Goal: Task Accomplishment & Management: Manage account settings

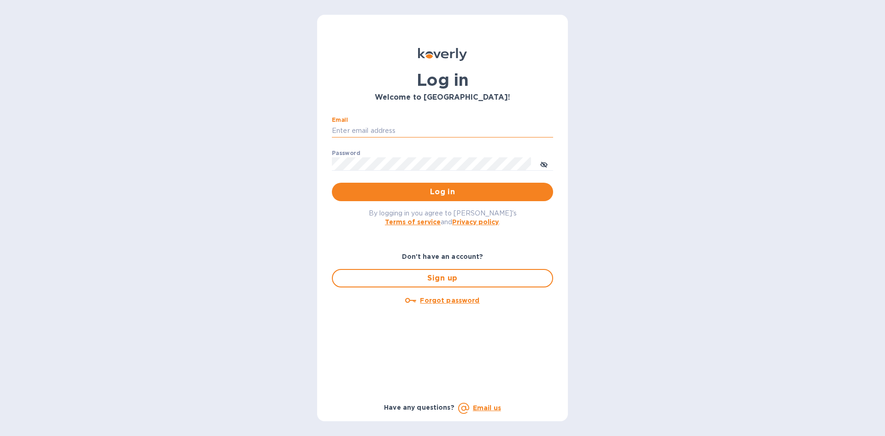
click at [372, 130] on input "Email" at bounding box center [442, 131] width 221 height 14
type input "lsbottleshop@gmail.com"
click at [332, 183] on button "Log in" at bounding box center [442, 192] width 221 height 18
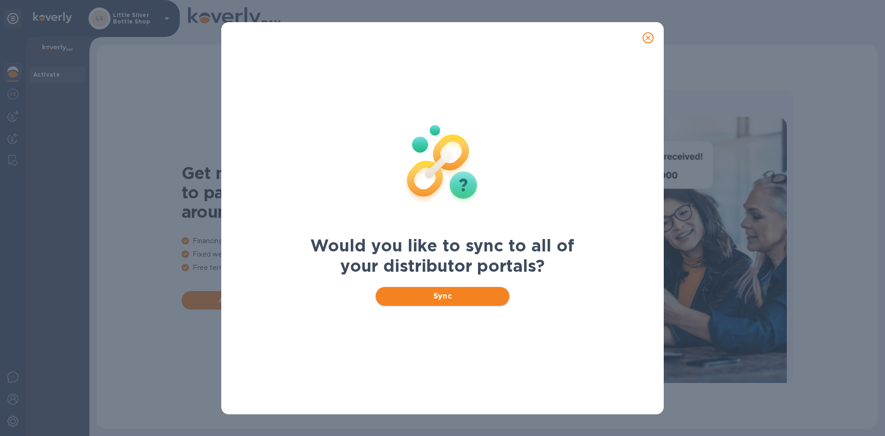
click at [469, 295] on span "Sync" at bounding box center [442, 295] width 119 height 11
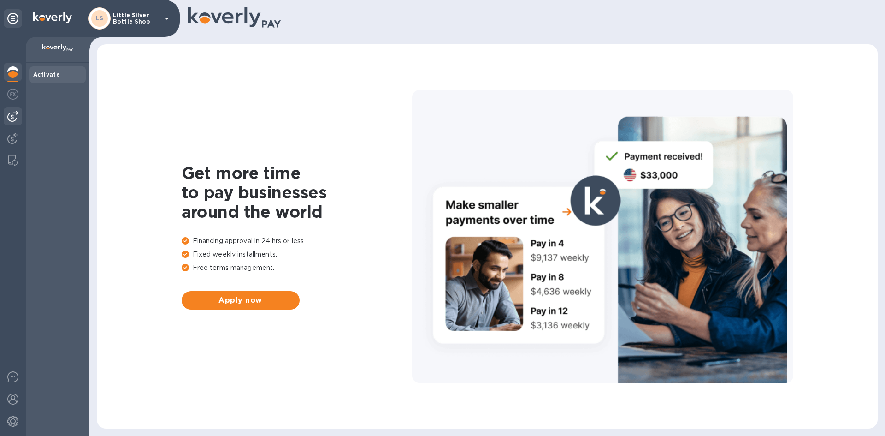
click at [13, 118] on img at bounding box center [12, 116] width 11 height 11
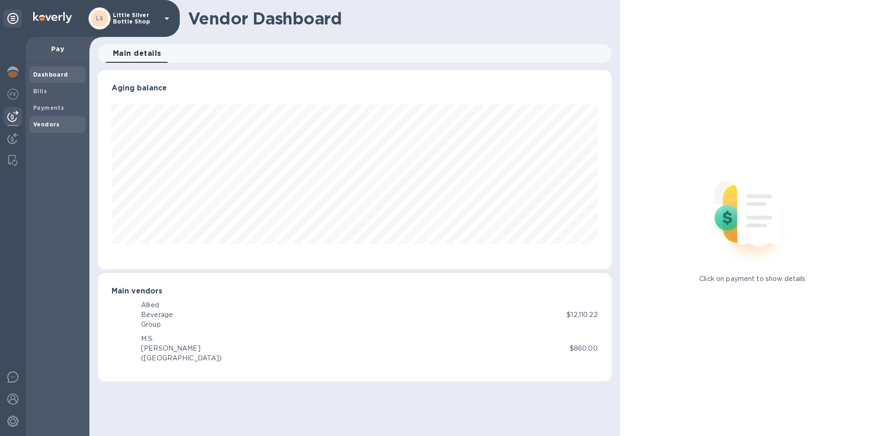
click at [39, 124] on b "Vendors" at bounding box center [46, 124] width 27 height 7
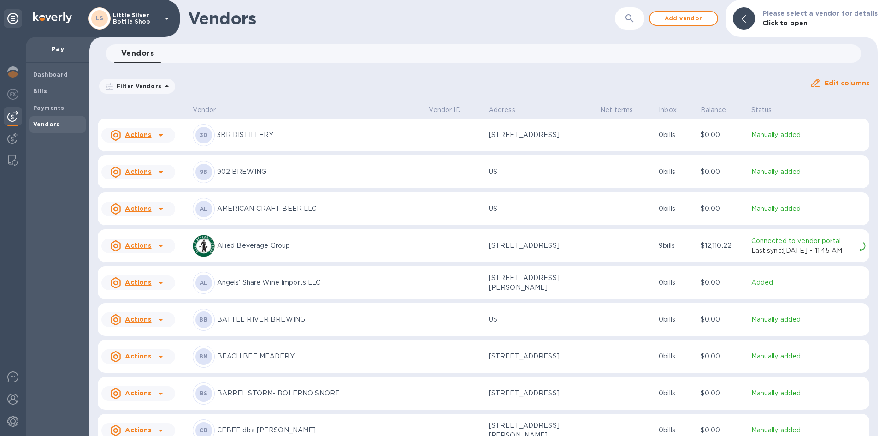
scroll to position [184, 0]
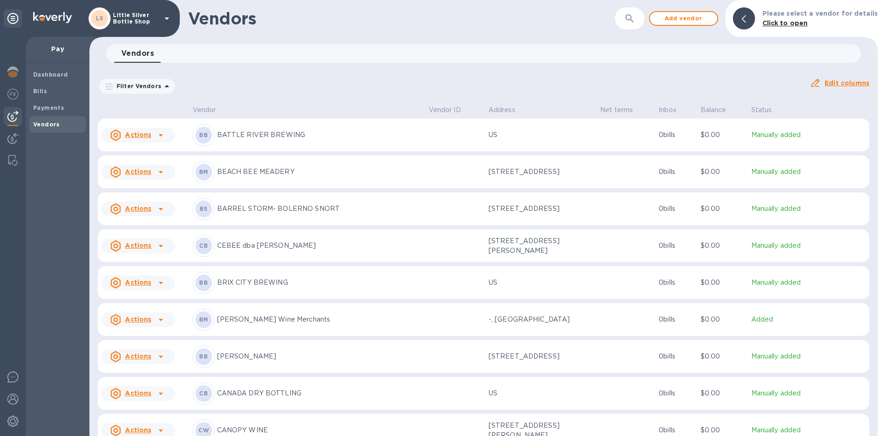
click at [169, 18] on icon at bounding box center [167, 19] width 5 height 2
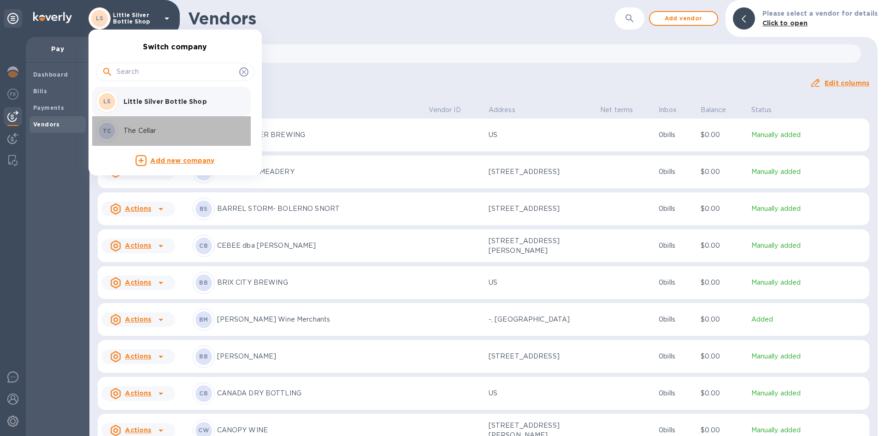
click at [149, 130] on p "The Cellar" at bounding box center [182, 131] width 116 height 10
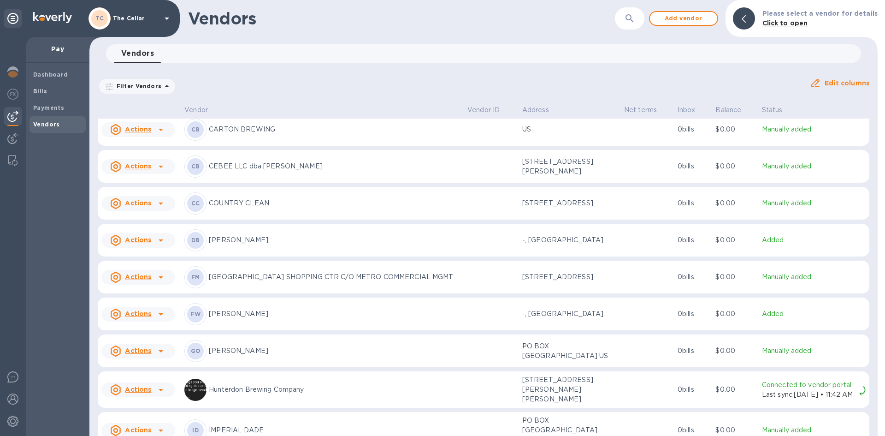
scroll to position [277, 0]
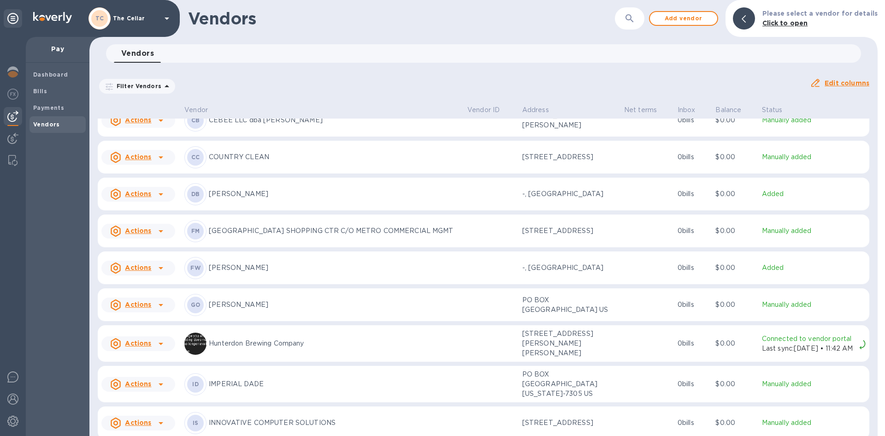
click at [222, 197] on p "[PERSON_NAME]" at bounding box center [334, 194] width 251 height 10
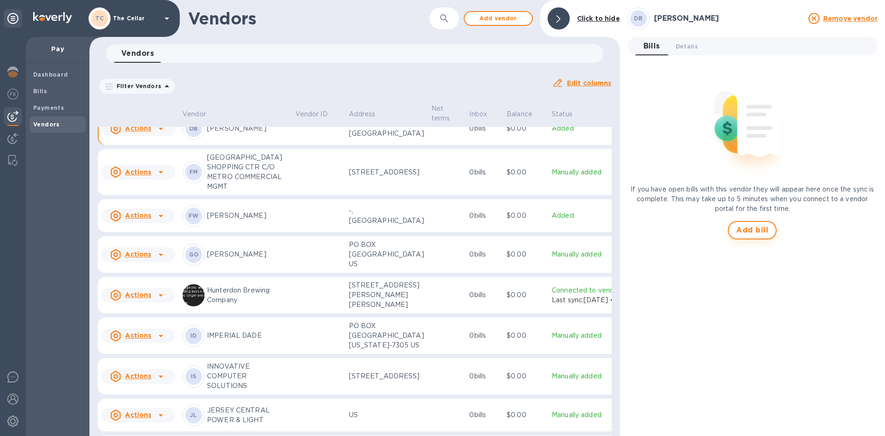
click at [747, 226] on span "Add bill" at bounding box center [752, 230] width 32 height 11
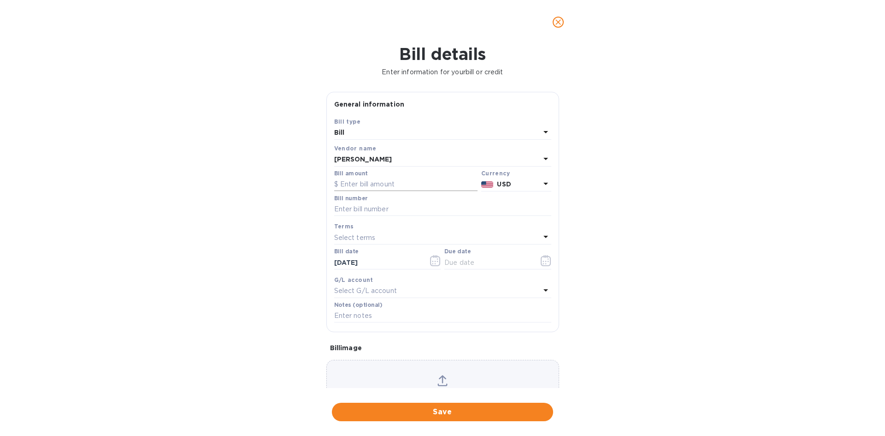
click at [384, 183] on input "text" at bounding box center [405, 184] width 143 height 14
type input "324.00"
click at [373, 212] on input "text" at bounding box center [442, 209] width 217 height 14
type input "600784"
click at [375, 238] on div "Select terms" at bounding box center [437, 237] width 206 height 13
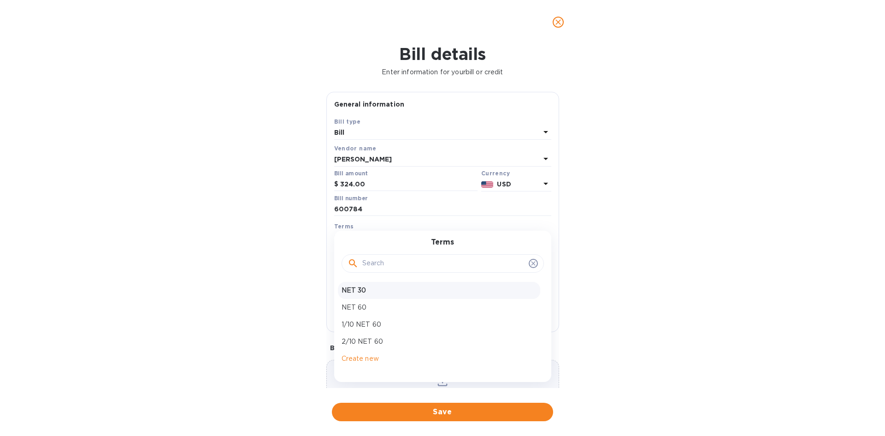
click at [374, 290] on p "NET 30" at bounding box center [439, 290] width 195 height 10
type input "[DATE]"
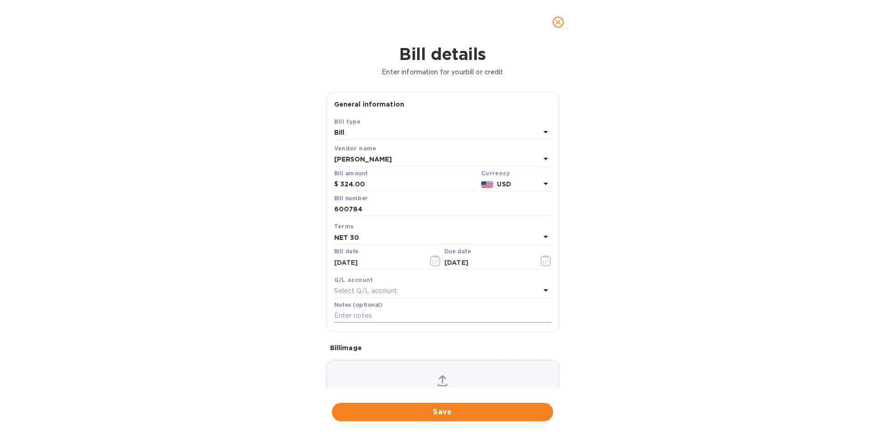
click at [362, 320] on input "text" at bounding box center [442, 316] width 217 height 14
type input "2-11136"
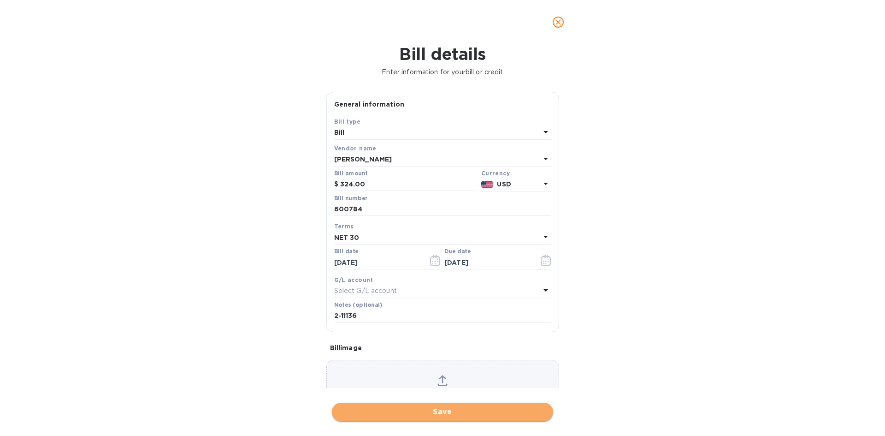
click at [466, 410] on span "Save" at bounding box center [442, 411] width 207 height 11
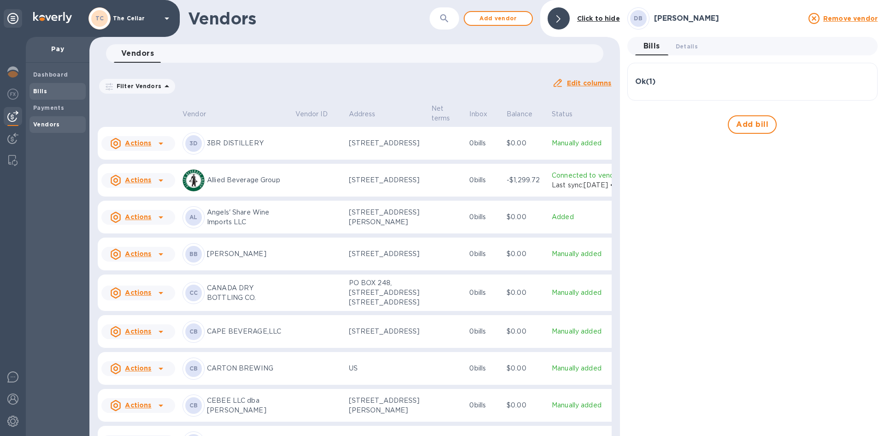
click at [50, 94] on span "Bills" at bounding box center [57, 91] width 49 height 9
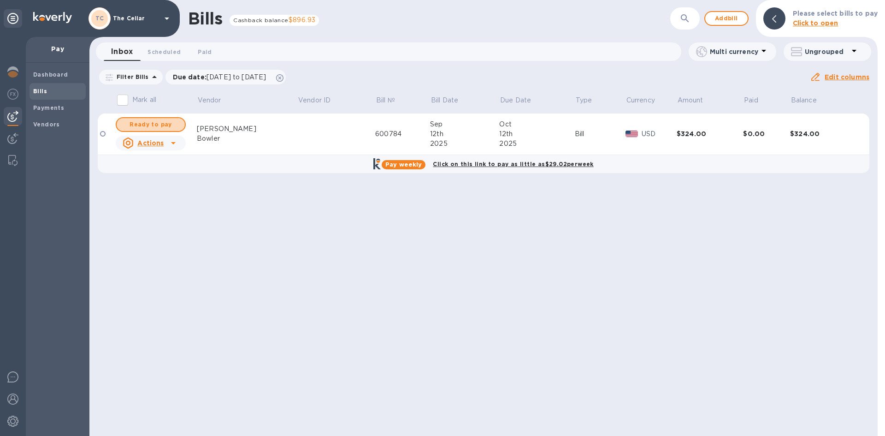
click at [138, 123] on span "Ready to pay" at bounding box center [150, 124] width 53 height 11
checkbox input "true"
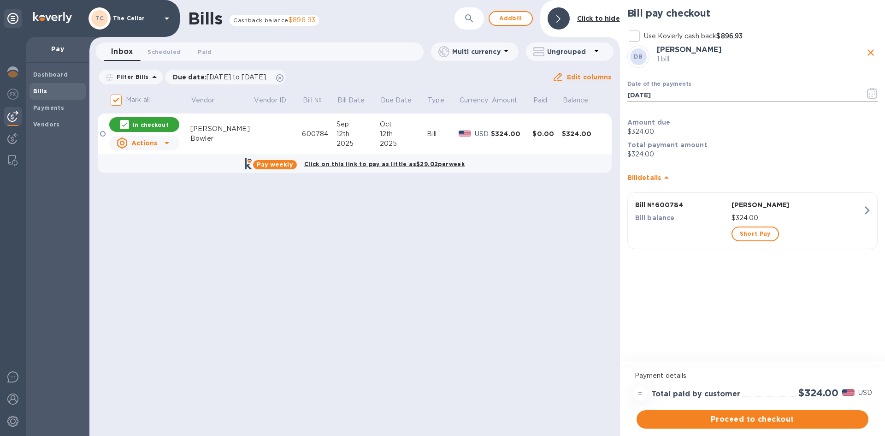
click at [876, 96] on icon "button" at bounding box center [872, 93] width 11 height 11
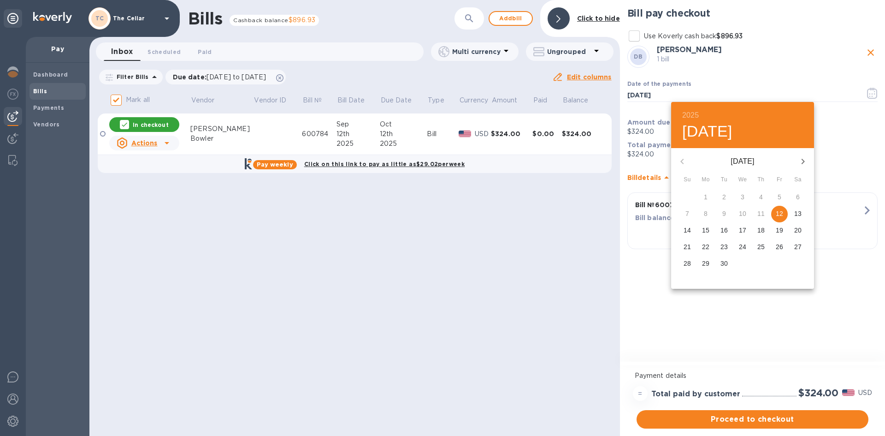
click at [799, 162] on icon "button" at bounding box center [803, 161] width 11 height 11
click at [780, 197] on p "3" at bounding box center [780, 196] width 4 height 9
type input "[DATE]"
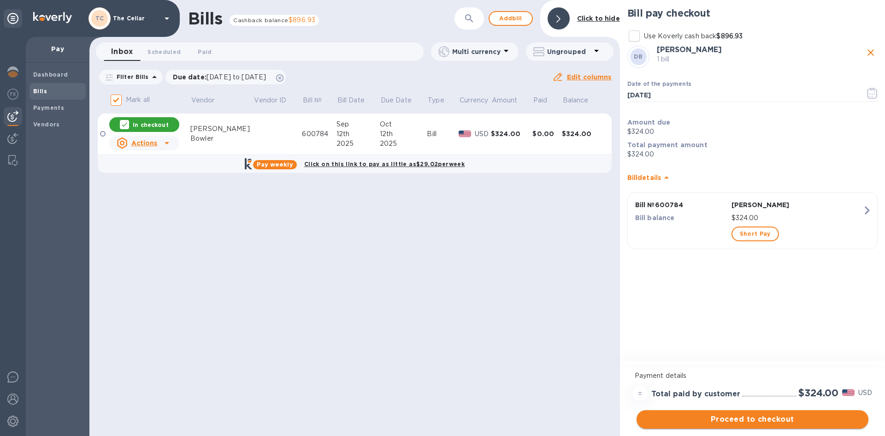
click at [771, 423] on span "Proceed to checkout" at bounding box center [752, 419] width 217 height 11
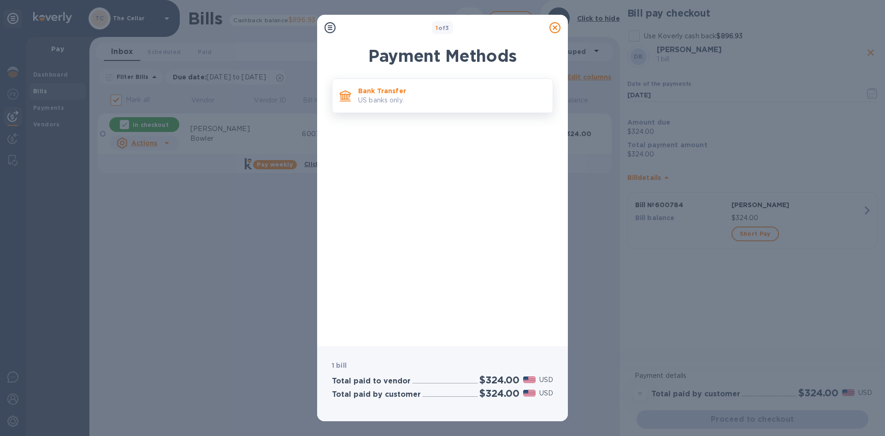
click at [425, 98] on p "US banks only." at bounding box center [451, 100] width 187 height 10
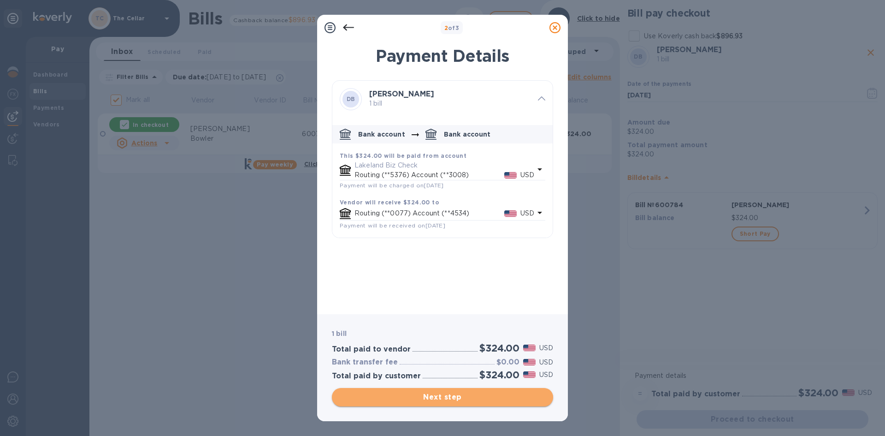
click at [478, 400] on span "Next step" at bounding box center [442, 396] width 207 height 11
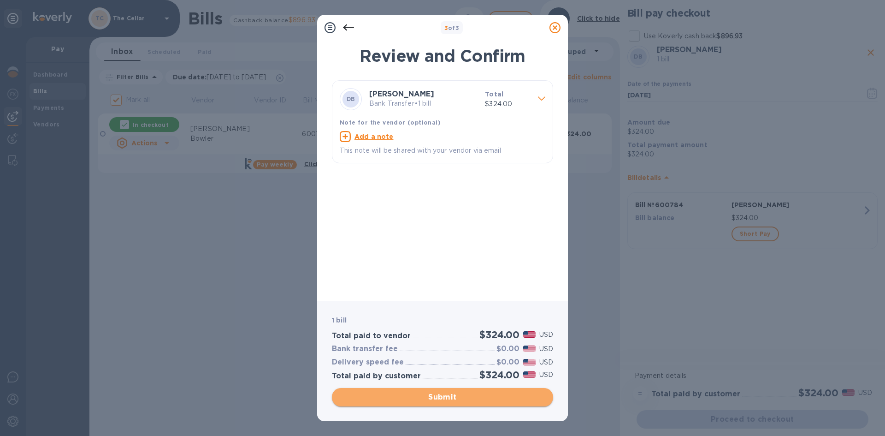
click at [474, 397] on span "Submit" at bounding box center [442, 396] width 207 height 11
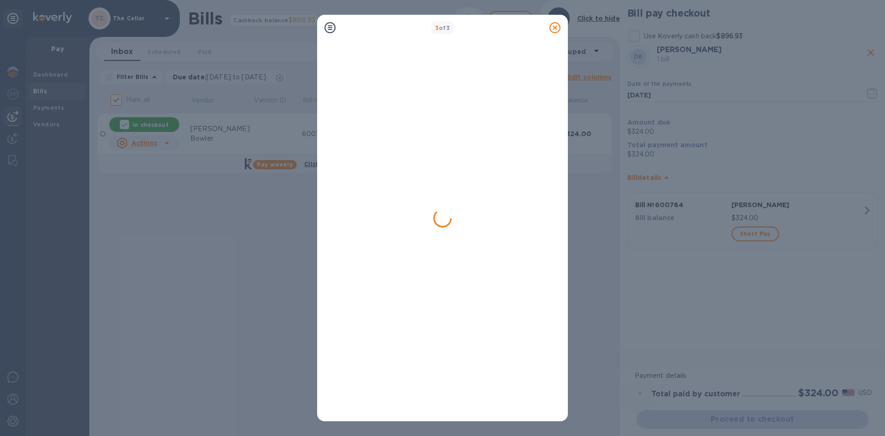
checkbox input "false"
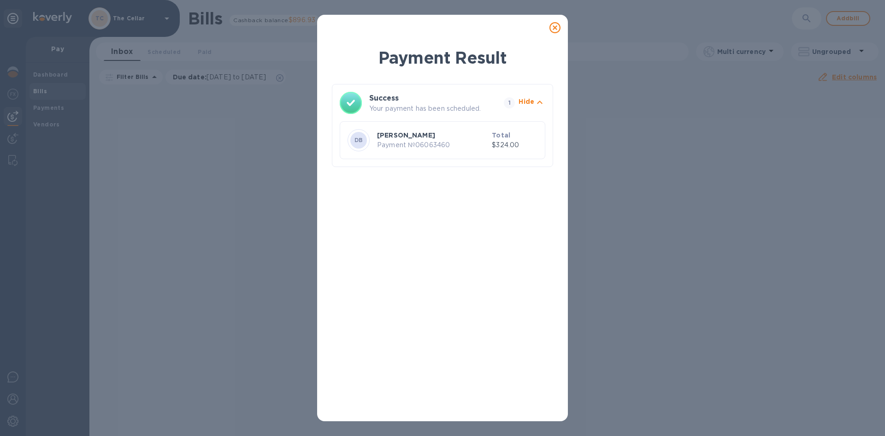
click at [555, 26] on icon at bounding box center [554, 27] width 11 height 11
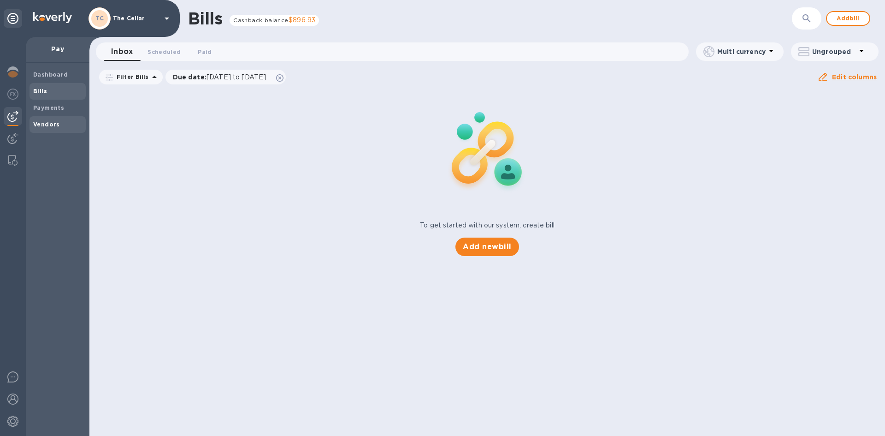
click at [54, 124] on b "Vendors" at bounding box center [46, 124] width 27 height 7
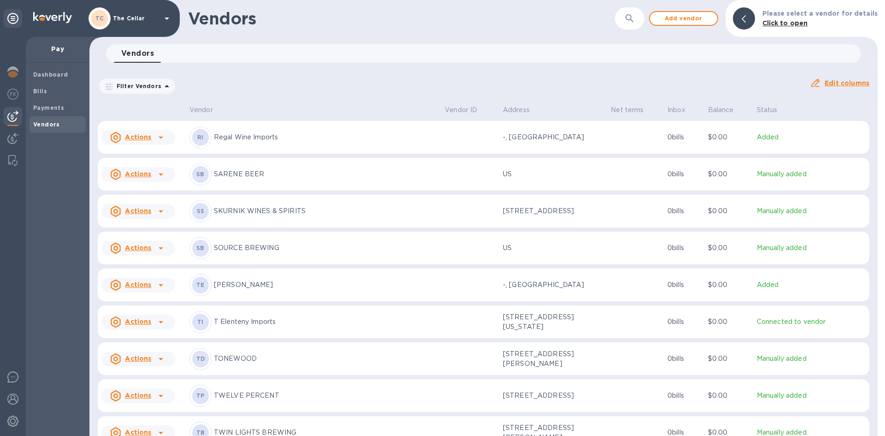
scroll to position [1475, 0]
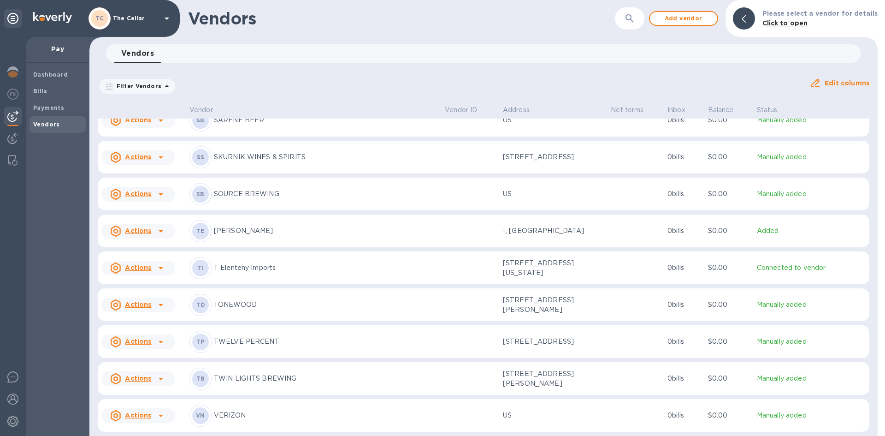
click at [254, 271] on p "T Elenteny Imports" at bounding box center [326, 268] width 224 height 10
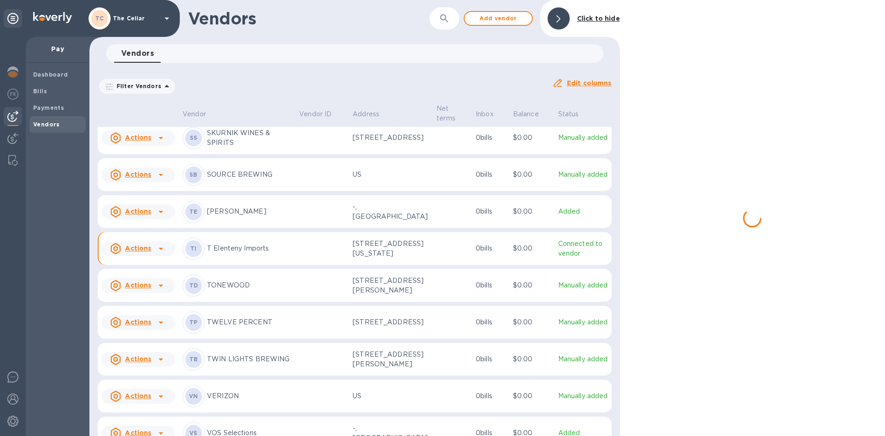
scroll to position [1510, 0]
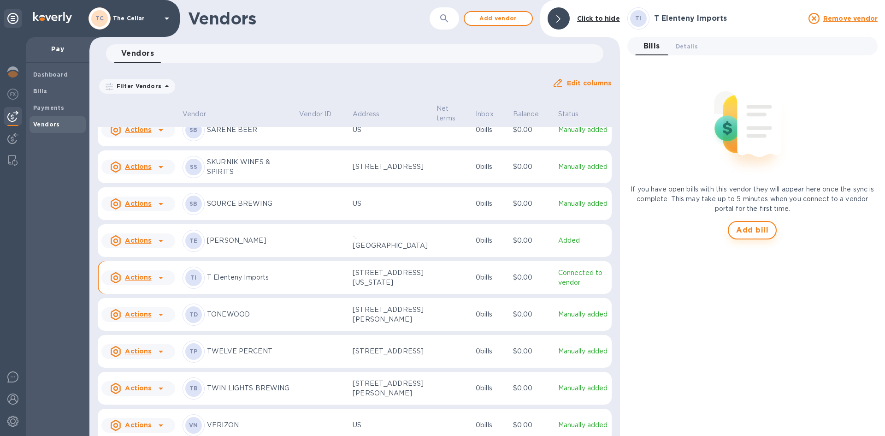
click at [740, 227] on span "Add bill" at bounding box center [752, 230] width 32 height 11
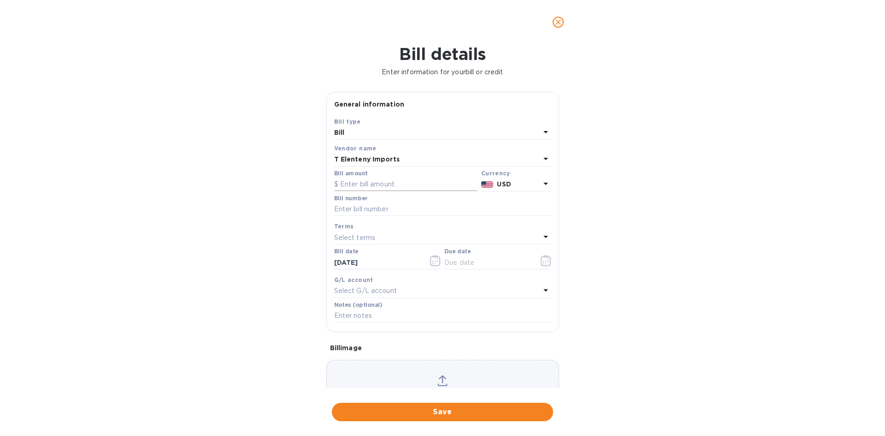
click at [379, 188] on input "text" at bounding box center [405, 184] width 143 height 14
type input "306.00"
click at [382, 209] on input "text" at bounding box center [442, 209] width 217 height 14
type input "763711"
click at [364, 235] on p "Select terms" at bounding box center [354, 238] width 41 height 10
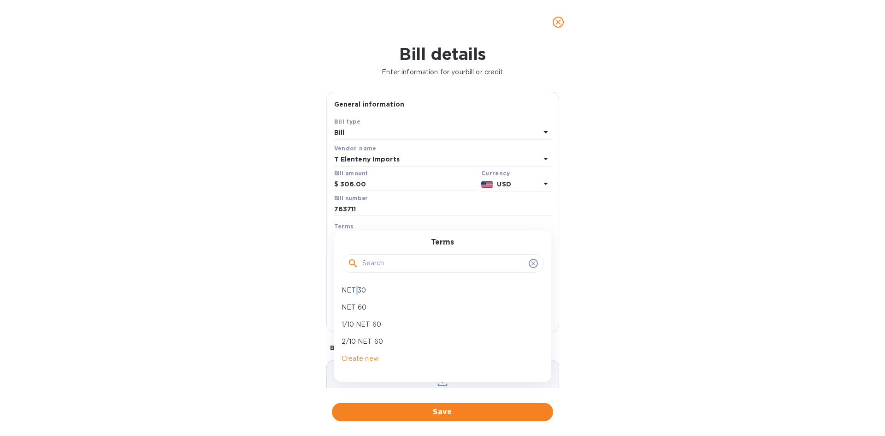
click at [358, 295] on p "NET 30" at bounding box center [439, 290] width 195 height 10
type input "[DATE]"
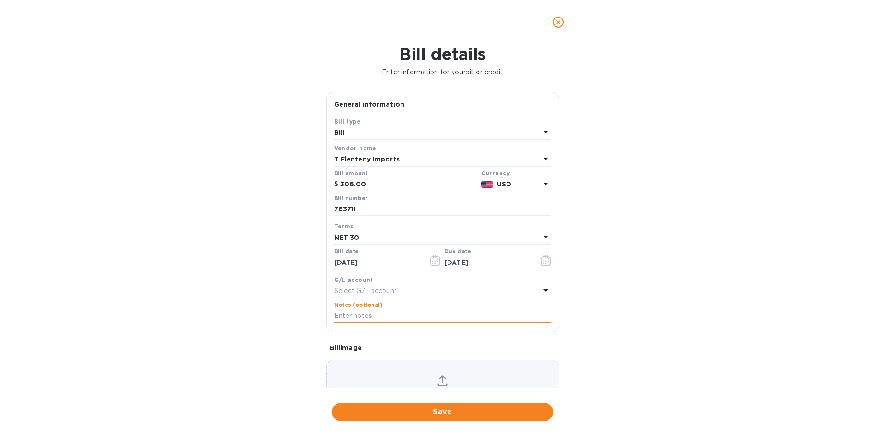
click at [350, 318] on input "text" at bounding box center [442, 316] width 217 height 14
type input "2-1137"
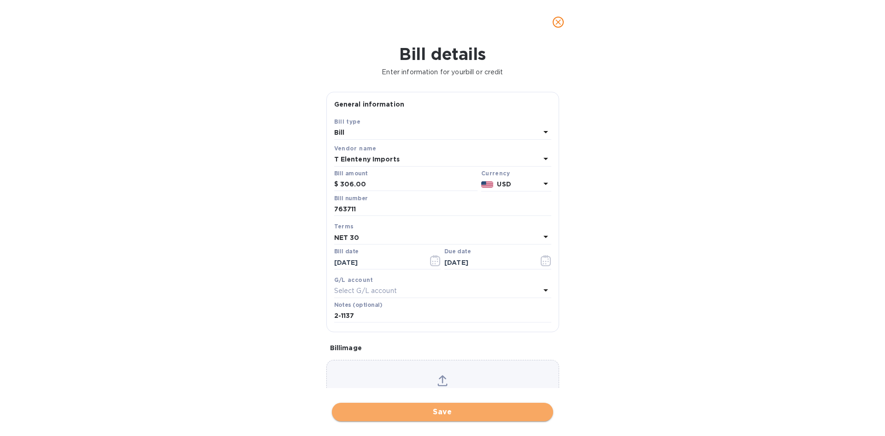
click at [459, 406] on button "Save" at bounding box center [442, 411] width 221 height 18
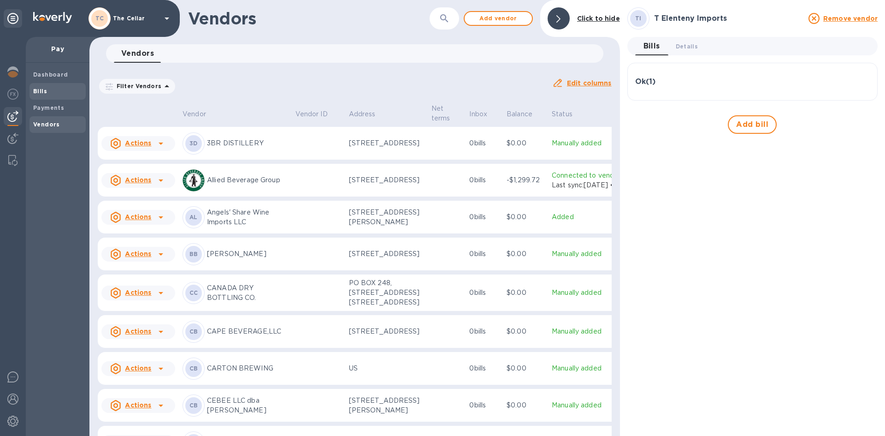
click at [47, 88] on span "Bills" at bounding box center [57, 91] width 49 height 9
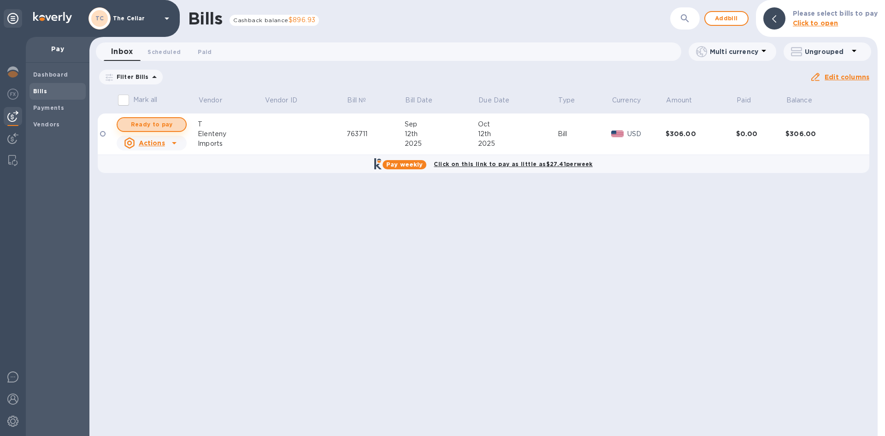
click at [161, 125] on span "Ready to pay" at bounding box center [151, 124] width 53 height 11
checkbox input "true"
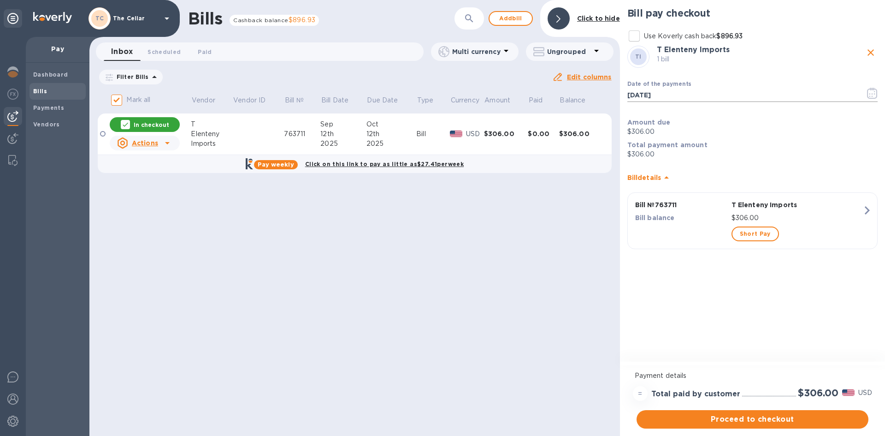
click at [874, 94] on icon "button" at bounding box center [874, 93] width 1 height 1
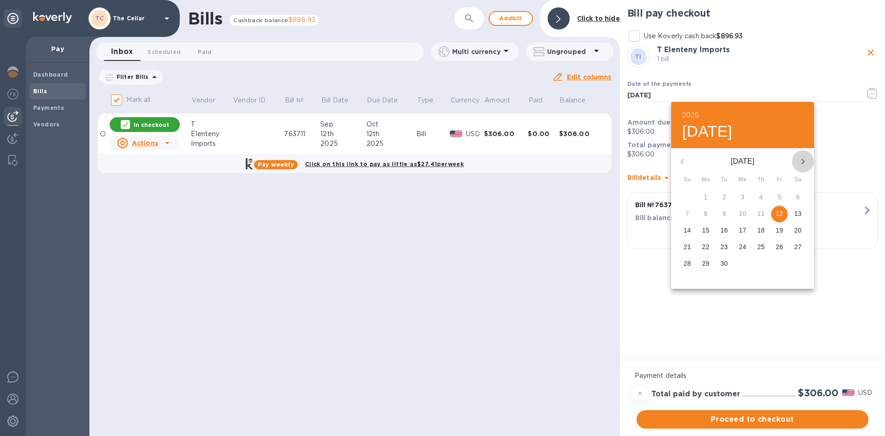
click at [802, 163] on icon "button" at bounding box center [803, 161] width 11 height 11
click at [743, 196] on p "1" at bounding box center [743, 196] width 4 height 9
type input "10/01/2025"
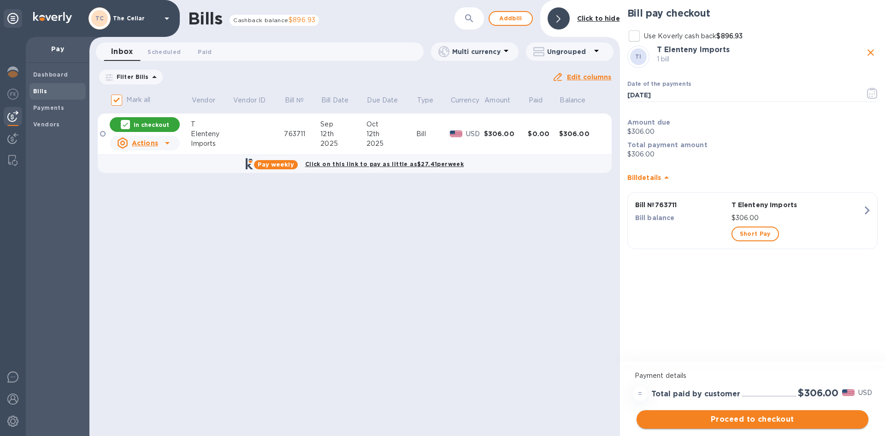
click at [798, 420] on span "Proceed to checkout" at bounding box center [752, 419] width 217 height 11
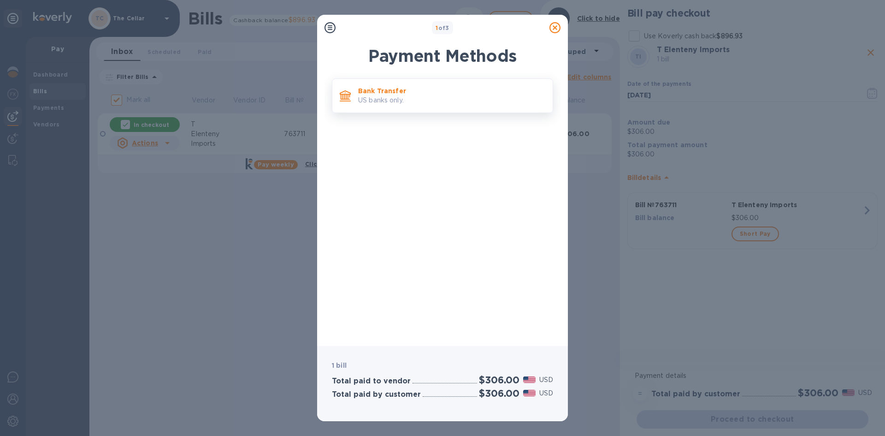
click at [436, 102] on p "US banks only." at bounding box center [451, 100] width 187 height 10
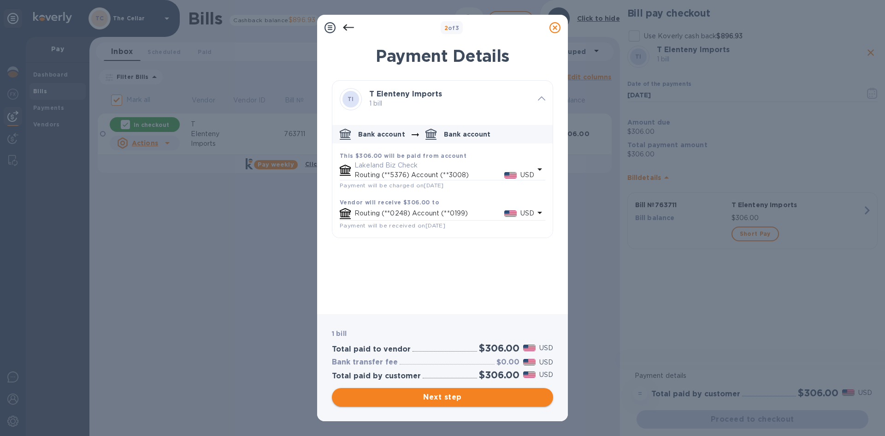
click at [481, 400] on span "Next step" at bounding box center [442, 396] width 207 height 11
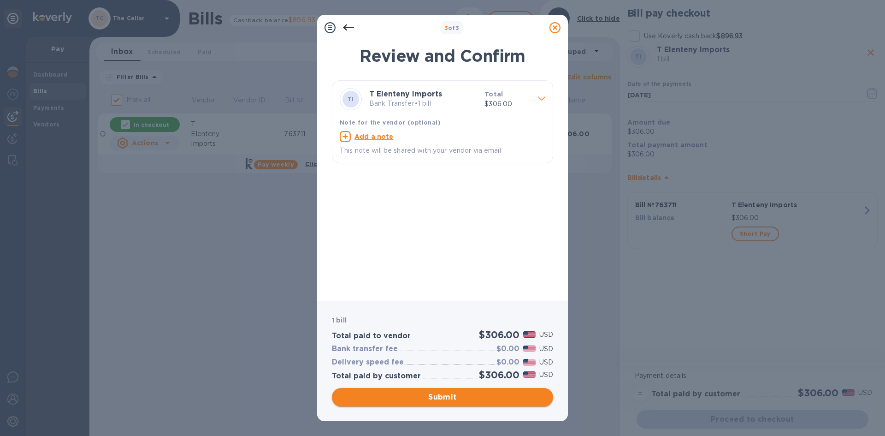
click at [481, 400] on span "Submit" at bounding box center [442, 396] width 207 height 11
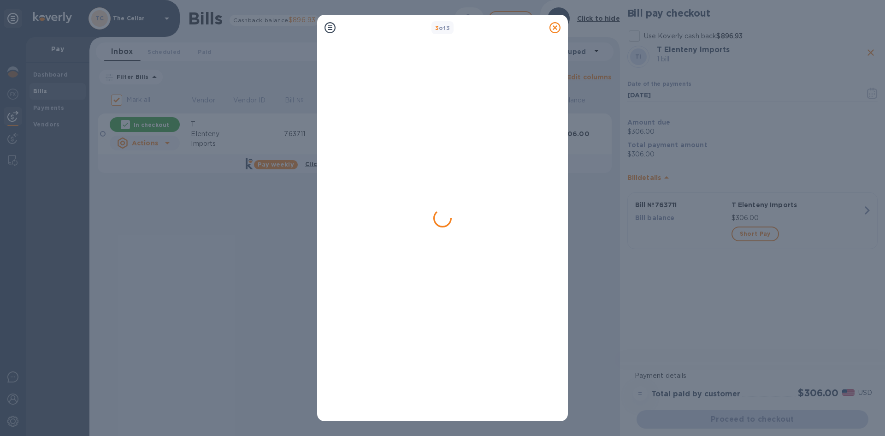
checkbox input "false"
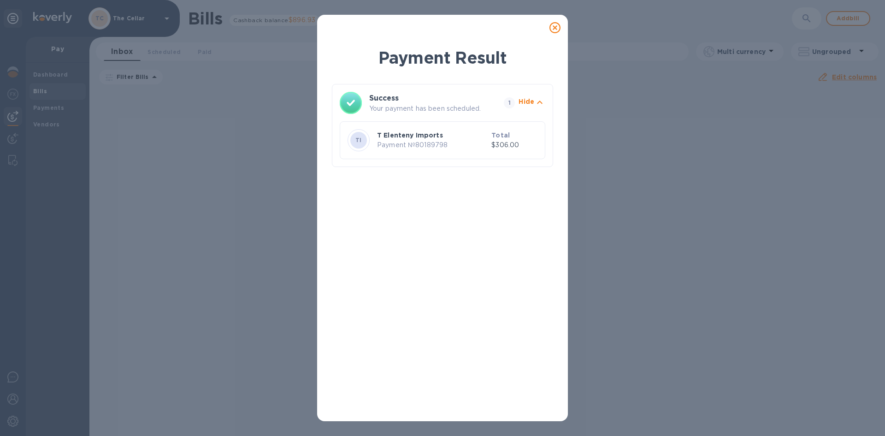
click at [553, 27] on icon at bounding box center [554, 27] width 11 height 11
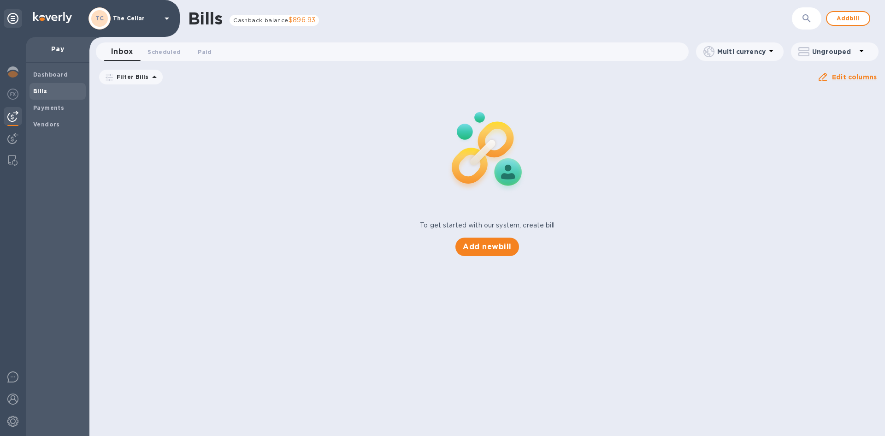
click at [165, 23] on icon at bounding box center [166, 18] width 11 height 11
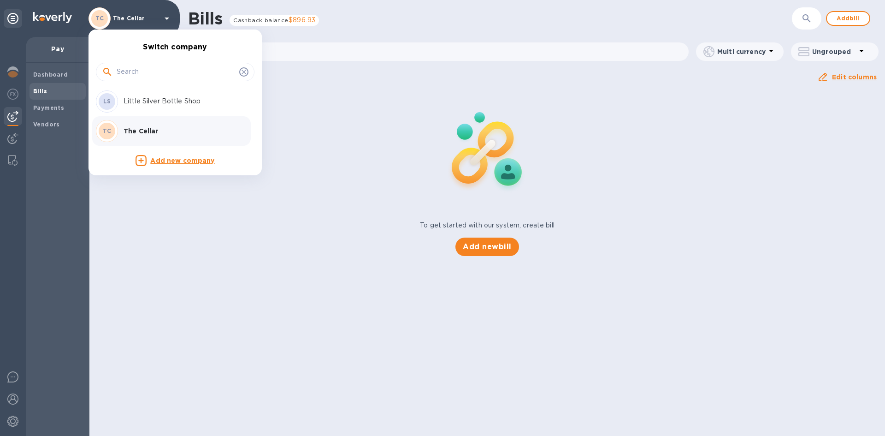
click at [150, 102] on p "Little Silver Bottle Shop" at bounding box center [182, 101] width 116 height 10
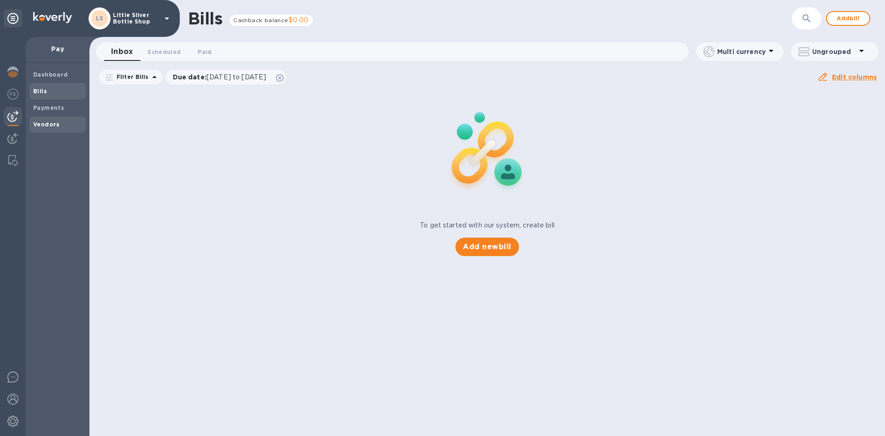
click at [46, 126] on b "Vendors" at bounding box center [46, 124] width 27 height 7
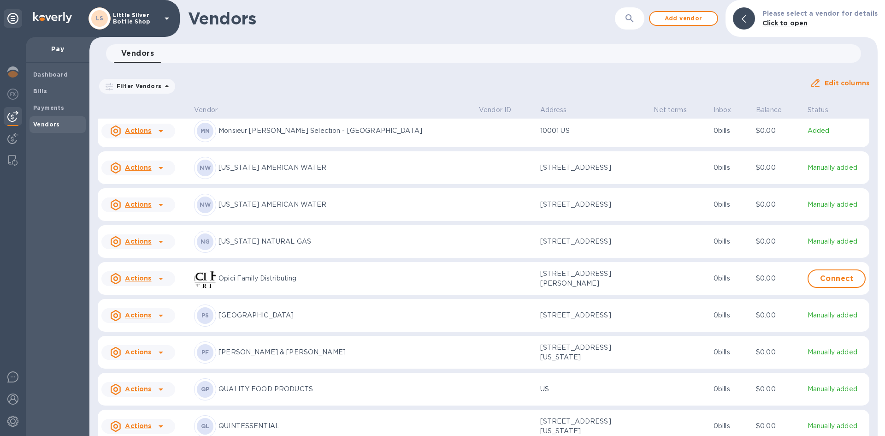
scroll to position [2305, 0]
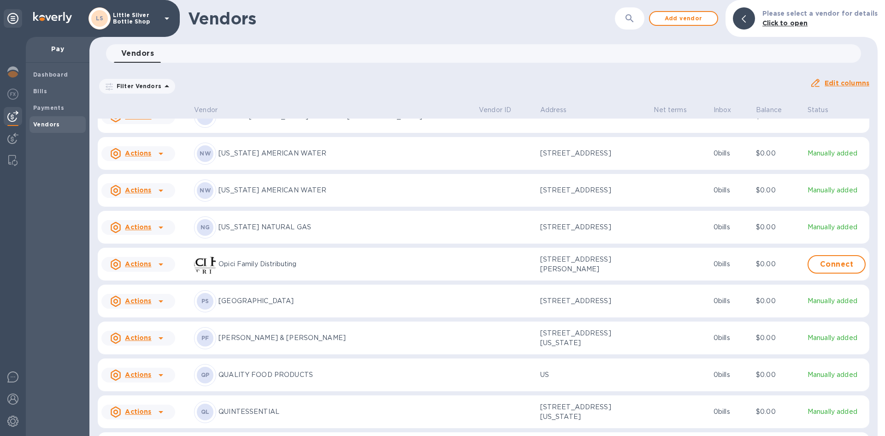
click at [277, 379] on p "QUALITY FOOD PRODUCTS" at bounding box center [345, 375] width 253 height 10
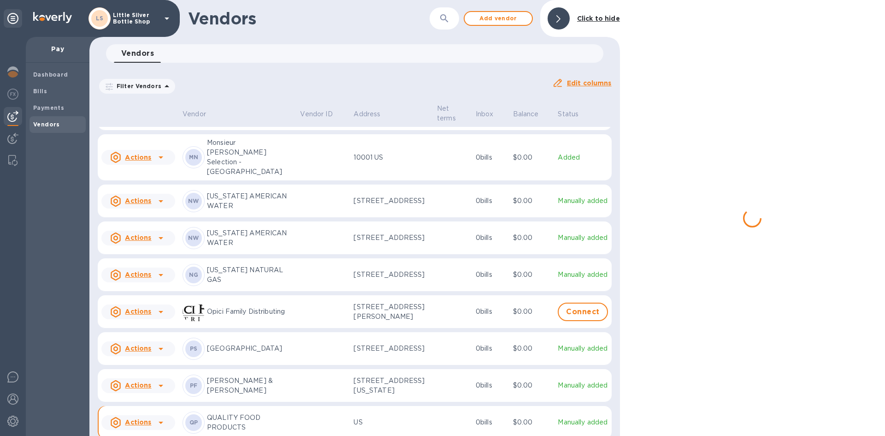
scroll to position [2339, 0]
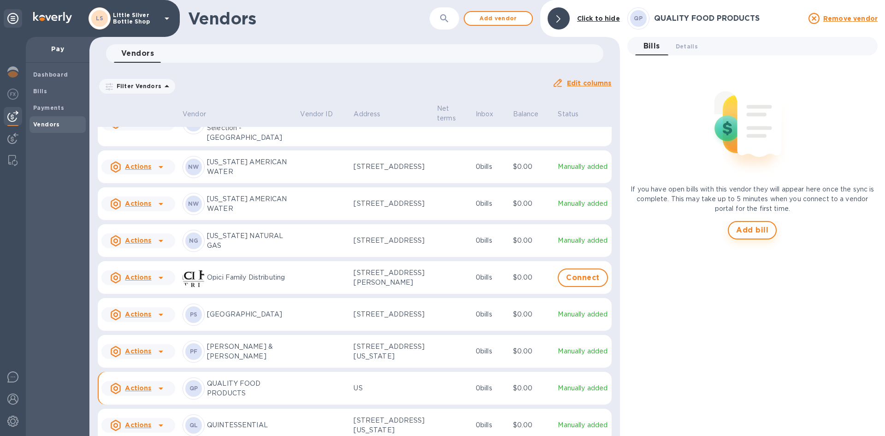
click at [750, 229] on span "Add bill" at bounding box center [752, 230] width 32 height 11
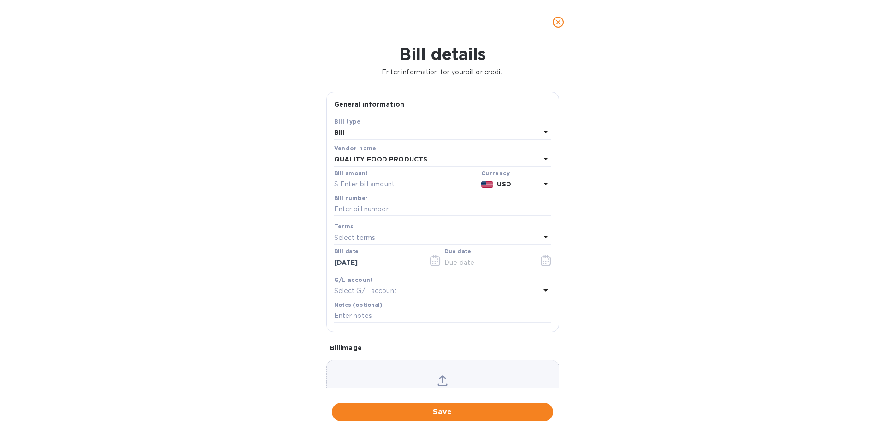
click at [402, 185] on input "text" at bounding box center [405, 184] width 143 height 14
type input "259.30"
click at [384, 206] on input "text" at bounding box center [442, 209] width 217 height 14
type input "561261"
click at [368, 236] on p "Select terms" at bounding box center [354, 238] width 41 height 10
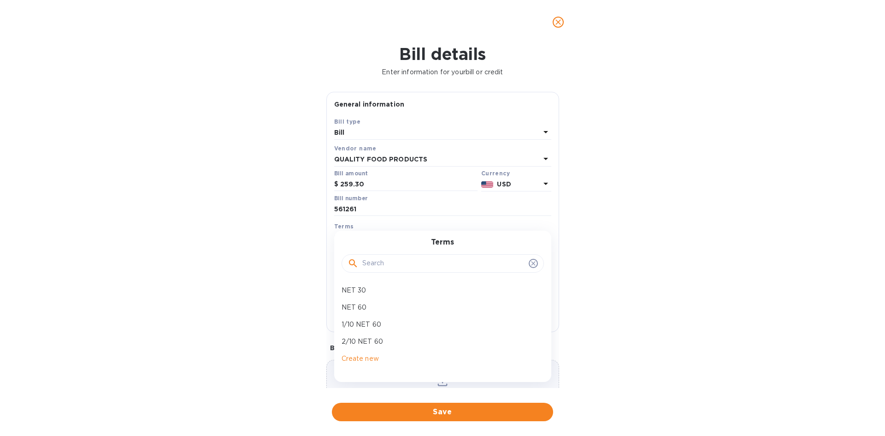
click at [354, 288] on p "NET 30" at bounding box center [439, 290] width 195 height 10
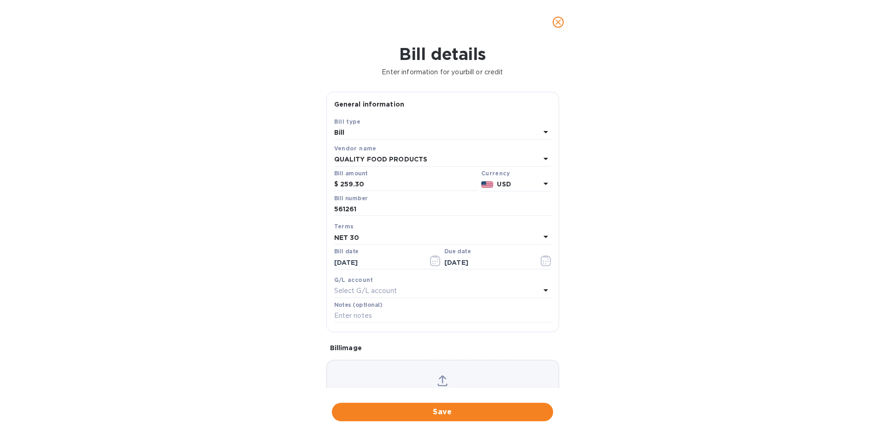
type input "[DATE]"
click at [348, 313] on input "text" at bounding box center [442, 316] width 217 height 14
type input "1-29955"
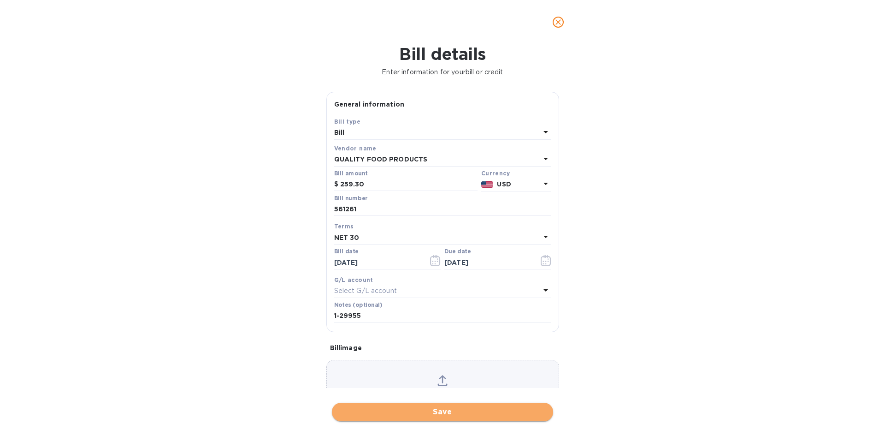
click at [457, 412] on span "Save" at bounding box center [442, 411] width 207 height 11
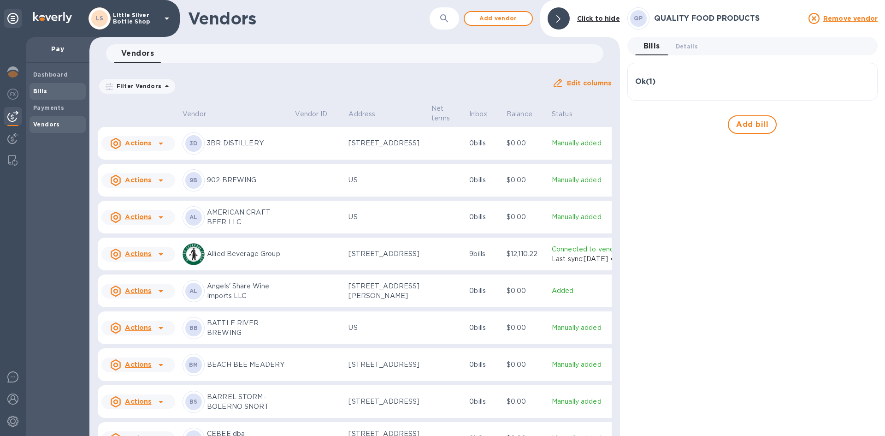
click at [55, 90] on span "Bills" at bounding box center [57, 91] width 49 height 9
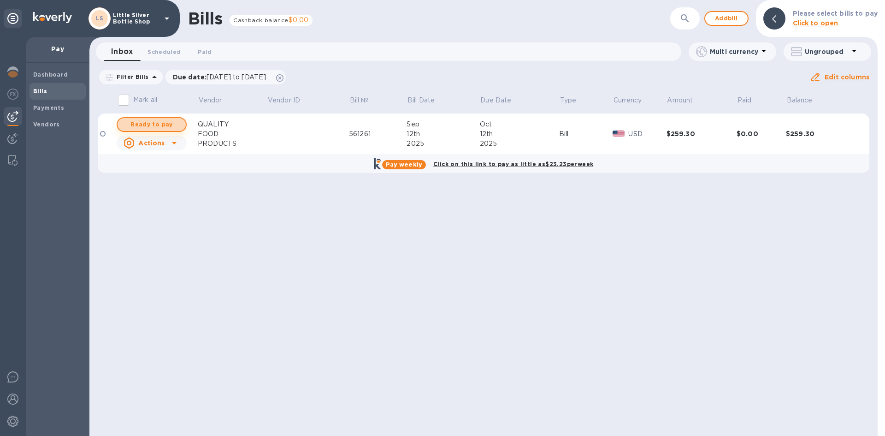
click at [135, 123] on span "Ready to pay" at bounding box center [151, 124] width 53 height 11
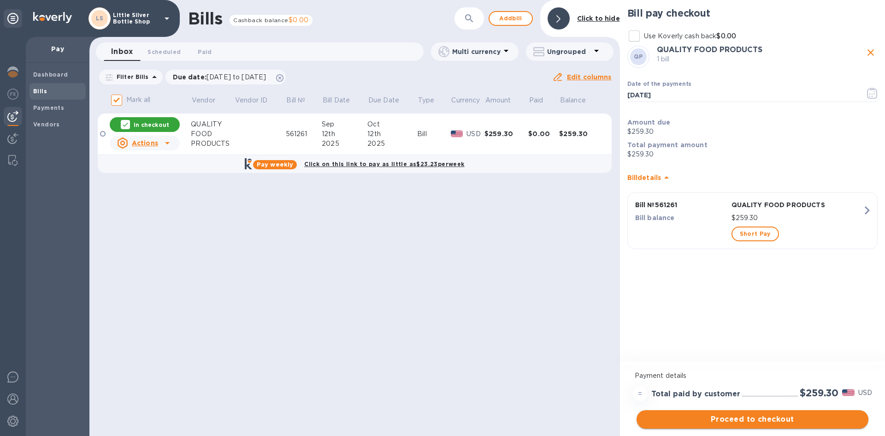
click at [810, 424] on span "Proceed to checkout" at bounding box center [752, 419] width 217 height 11
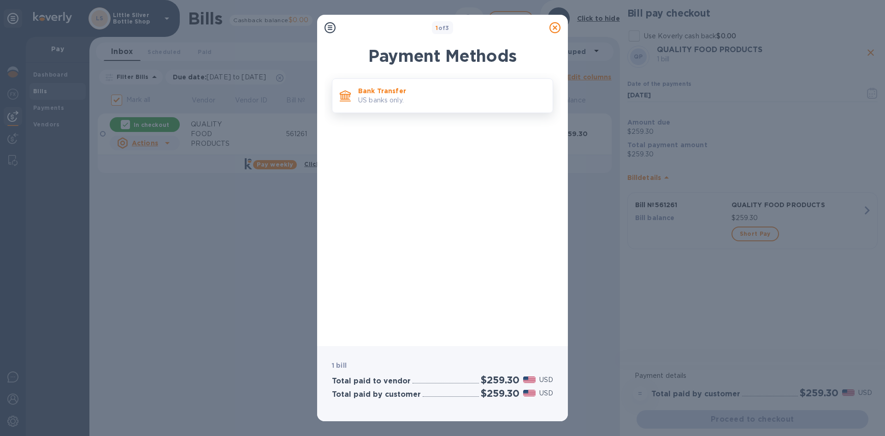
click at [491, 106] on div "Bank Transfer US banks only." at bounding box center [452, 96] width 195 height 26
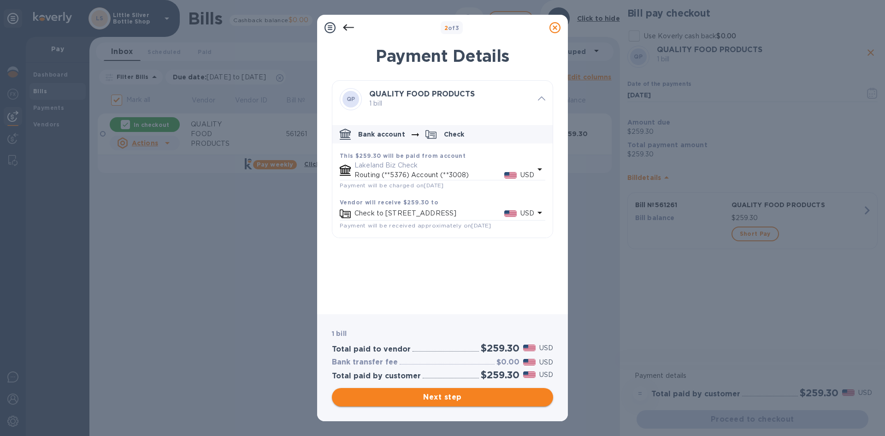
click at [482, 400] on span "Next step" at bounding box center [442, 396] width 207 height 11
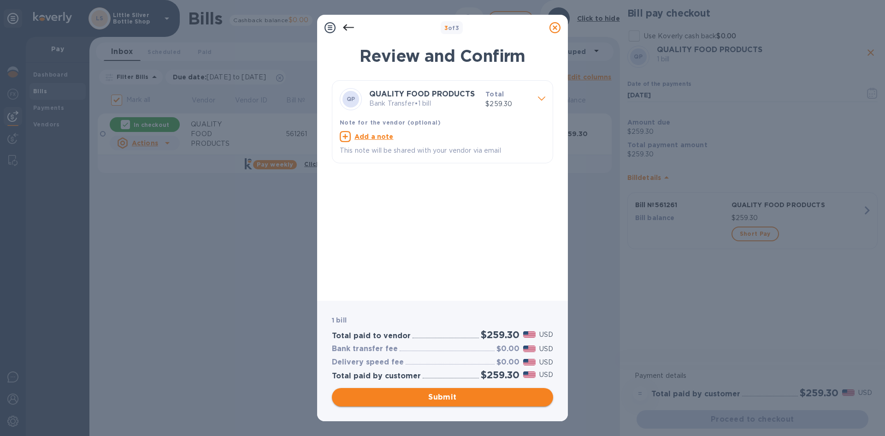
click at [481, 398] on span "Submit" at bounding box center [442, 396] width 207 height 11
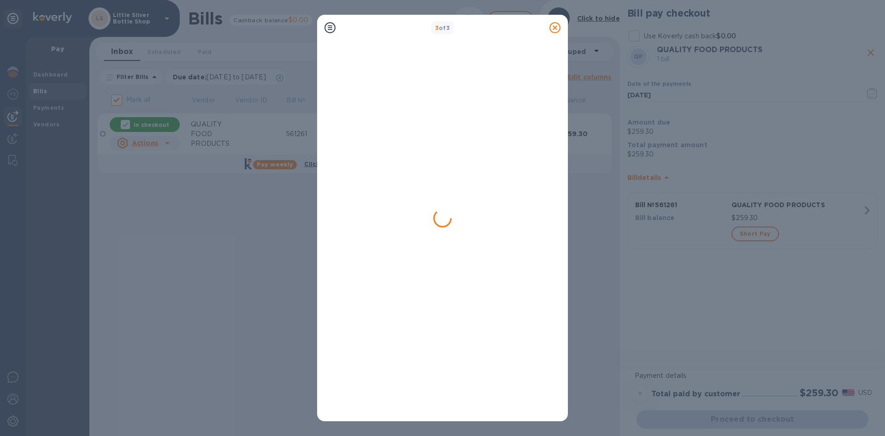
checkbox input "false"
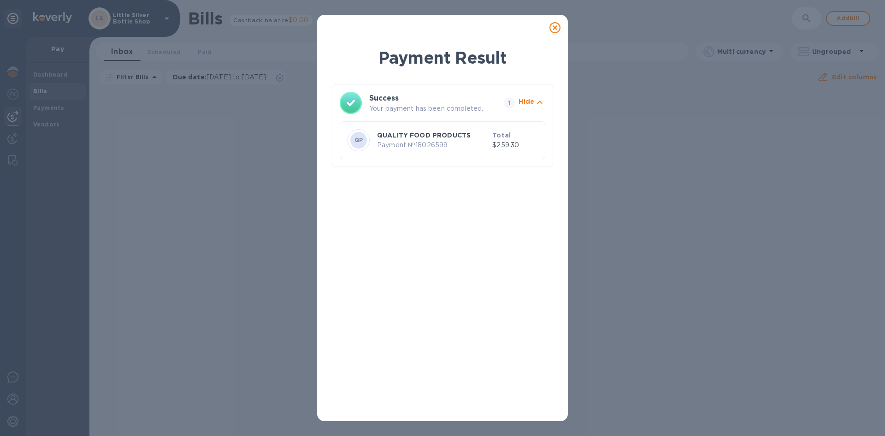
click at [558, 30] on icon at bounding box center [554, 27] width 11 height 11
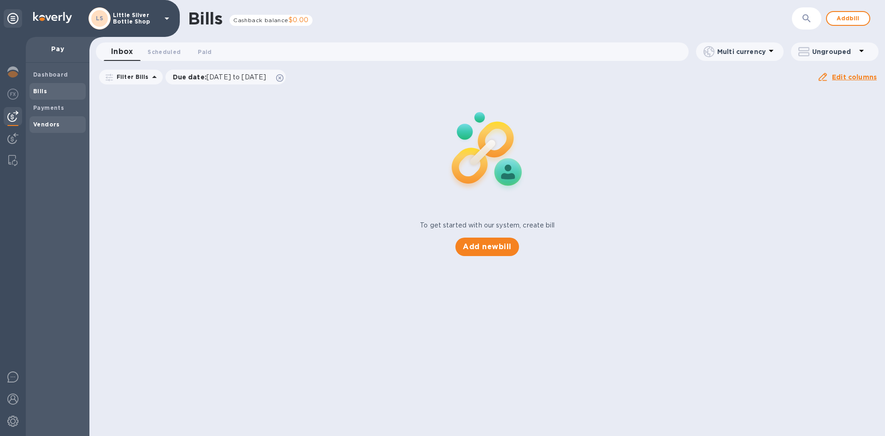
click at [59, 121] on span "Vendors" at bounding box center [57, 124] width 49 height 9
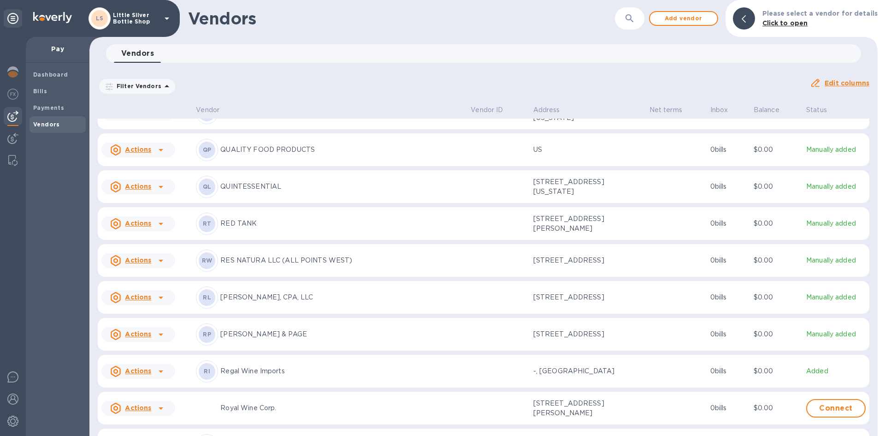
scroll to position [2849, 0]
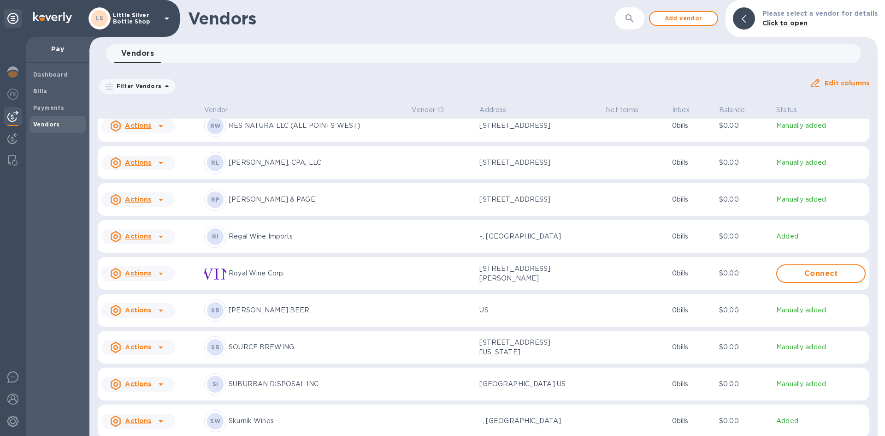
click at [284, 352] on p "SOURCE BREWING" at bounding box center [317, 347] width 176 height 10
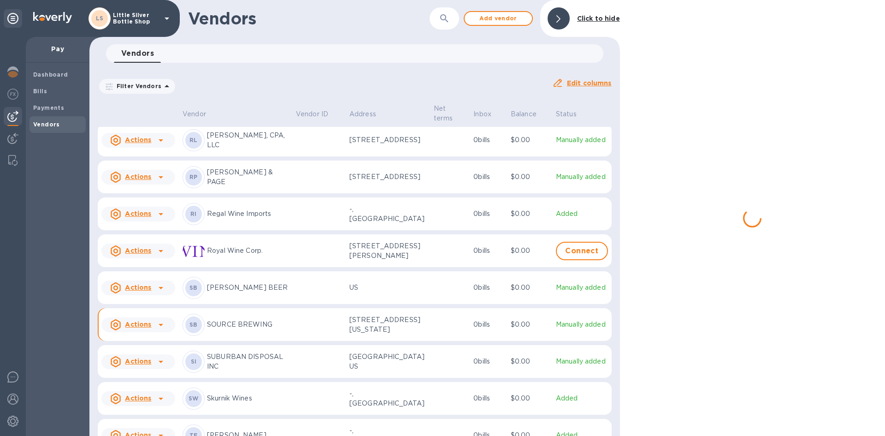
scroll to position [2898, 0]
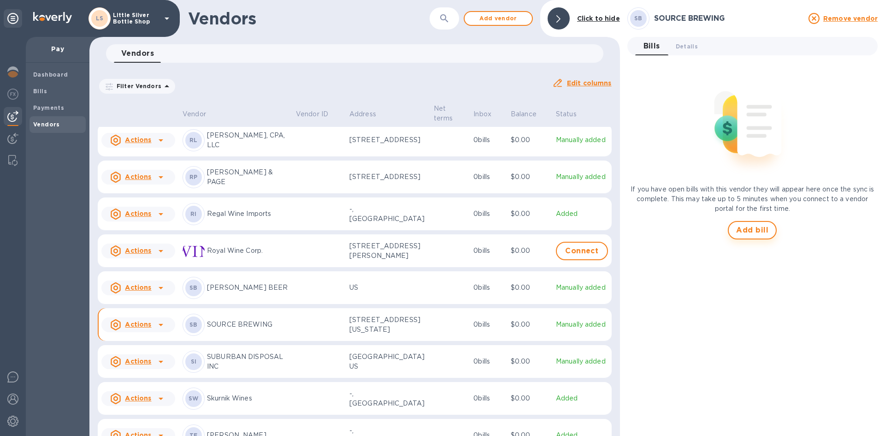
click at [749, 222] on button "Add bill" at bounding box center [752, 230] width 49 height 18
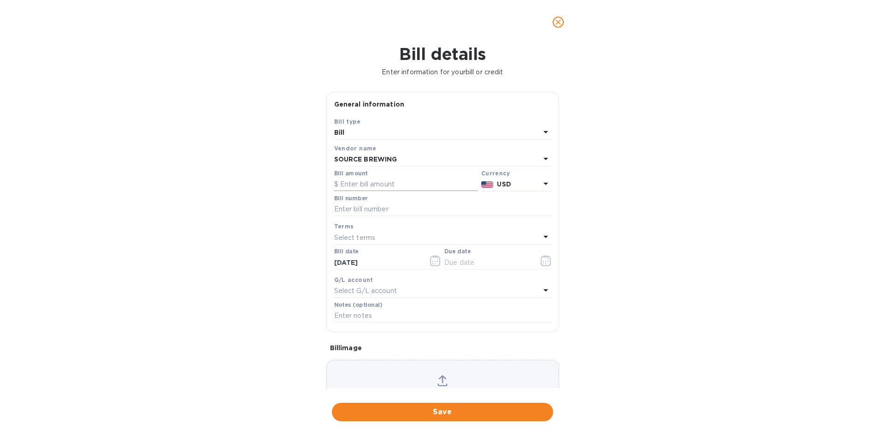
click at [412, 184] on input "text" at bounding box center [405, 184] width 143 height 14
type input "250.00"
click at [369, 213] on input "text" at bounding box center [442, 209] width 217 height 14
type input "5264"
click at [355, 238] on p "Select terms" at bounding box center [354, 238] width 41 height 10
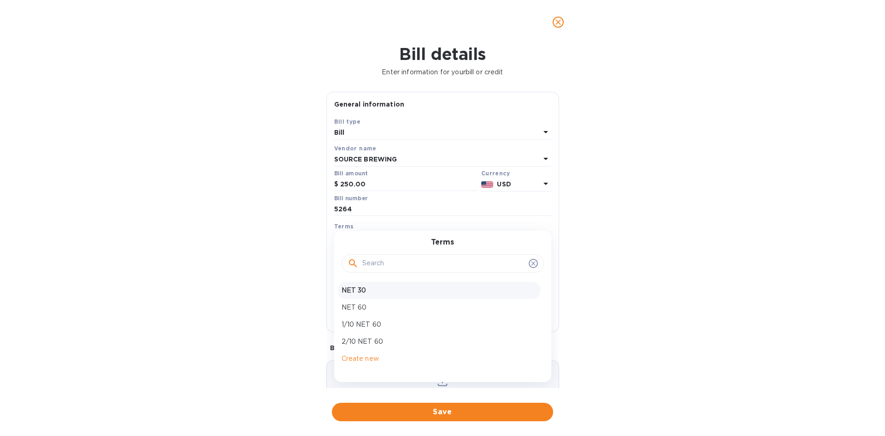
click at [349, 286] on p "NET 30" at bounding box center [439, 290] width 195 height 10
type input "[DATE]"
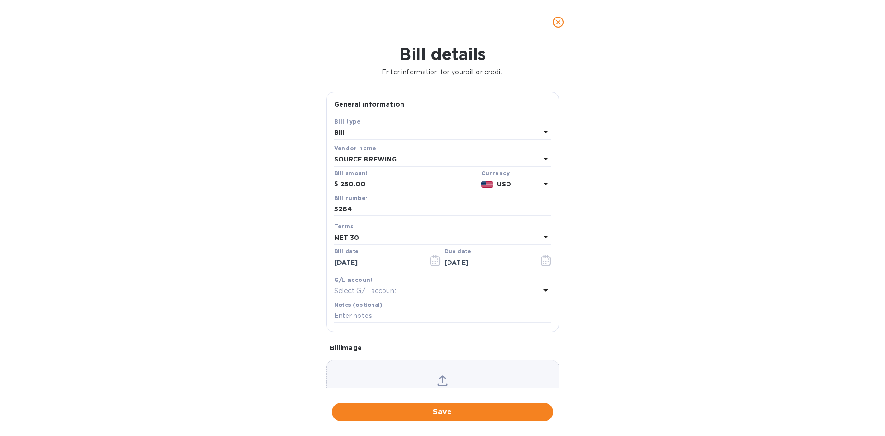
click at [348, 290] on p "Select G/L account" at bounding box center [365, 291] width 63 height 10
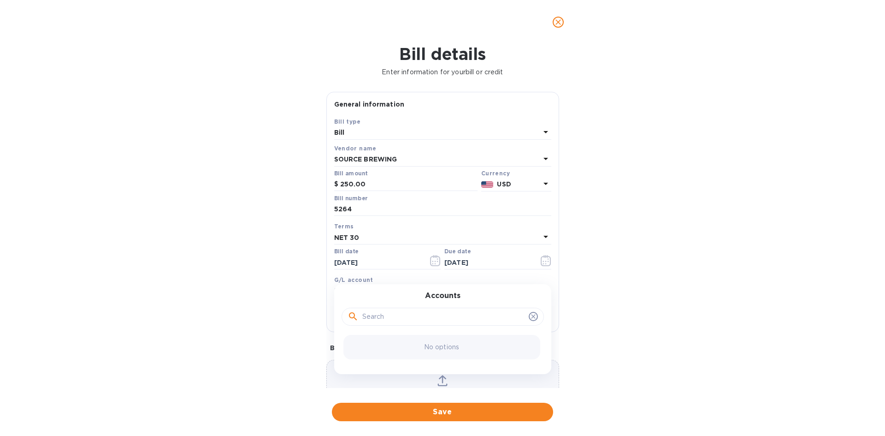
click at [574, 279] on div "Bill details Enter information for your bill or credit General information Save…" at bounding box center [442, 239] width 885 height 391
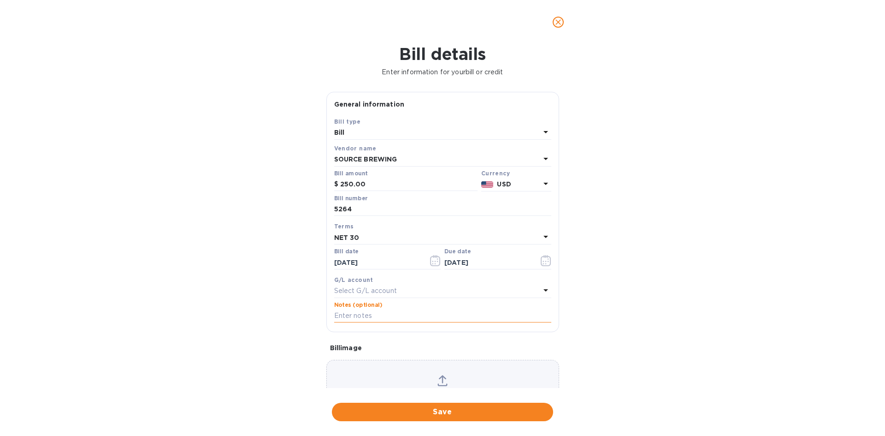
click at [362, 316] on input "text" at bounding box center [442, 316] width 217 height 14
type input "1-29953"
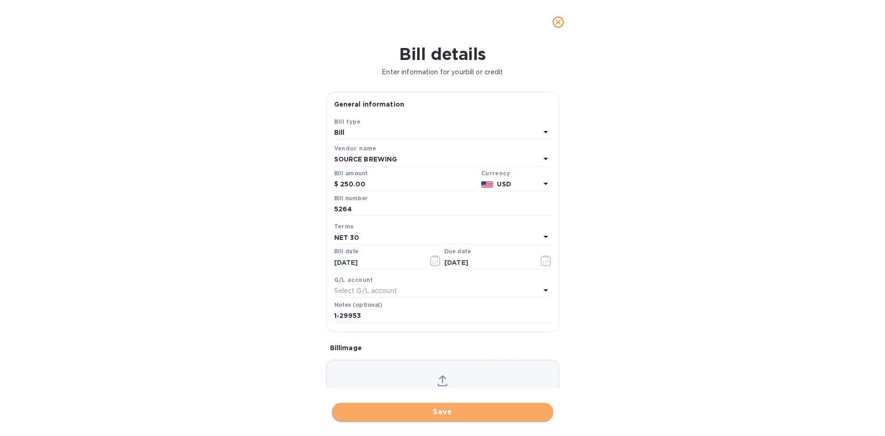
click at [474, 415] on span "Save" at bounding box center [442, 411] width 207 height 11
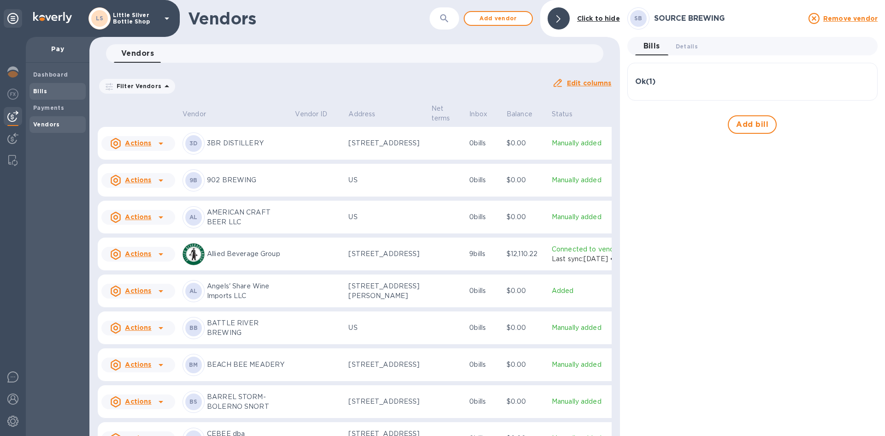
click at [53, 91] on span "Bills" at bounding box center [57, 91] width 49 height 9
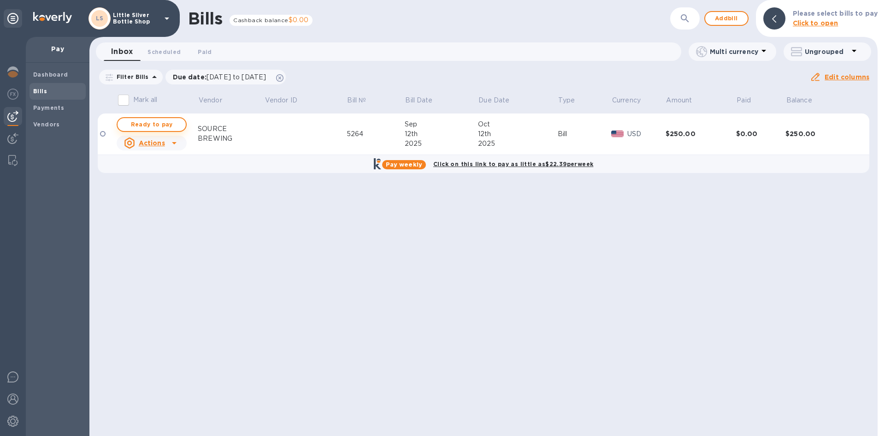
click at [170, 123] on span "Ready to pay" at bounding box center [151, 124] width 53 height 11
checkbox input "true"
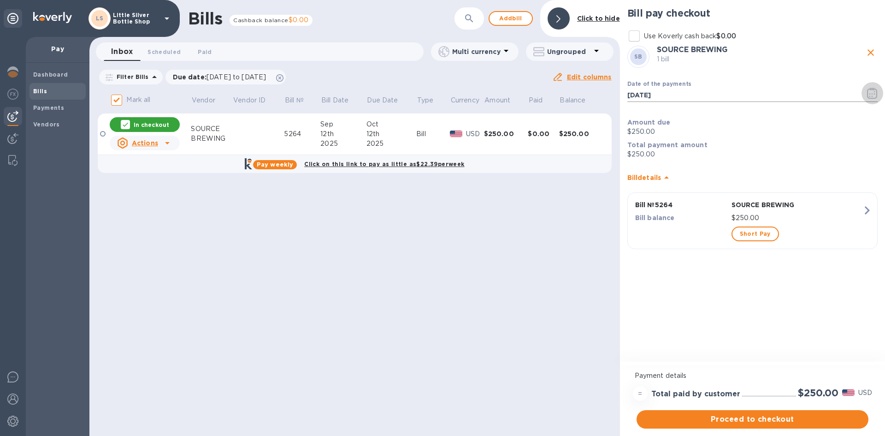
click at [872, 93] on icon "button" at bounding box center [872, 93] width 11 height 11
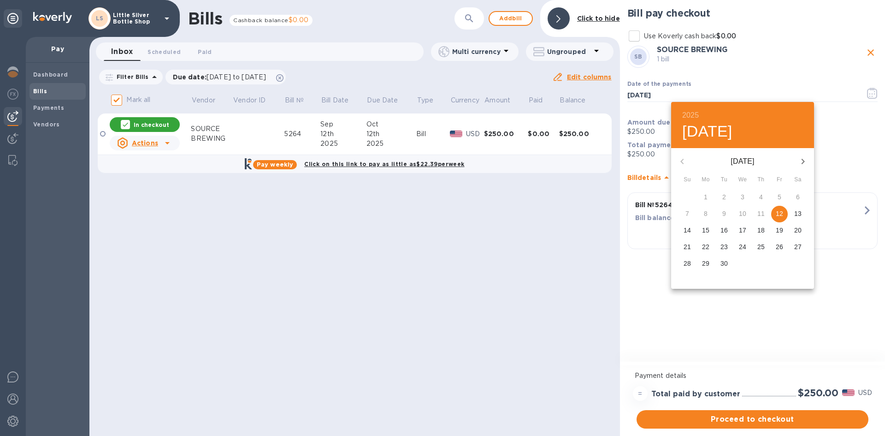
click at [744, 245] on p "24" at bounding box center [742, 246] width 7 height 9
type input "[DATE]"
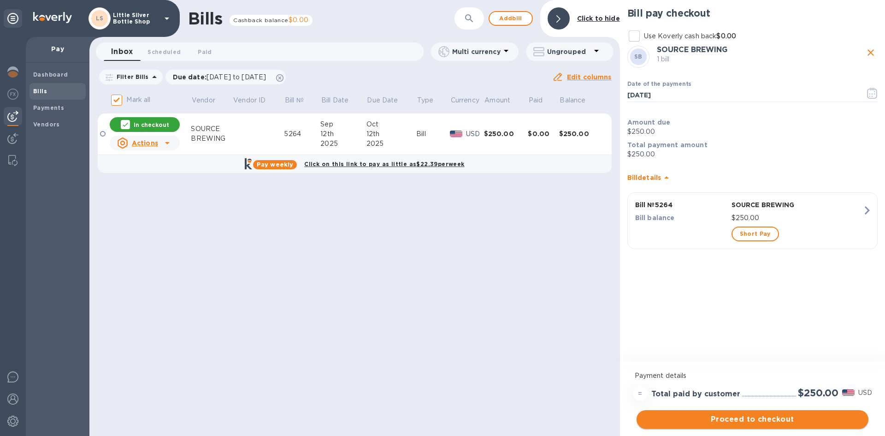
click at [756, 414] on span "Proceed to checkout" at bounding box center [752, 419] width 217 height 11
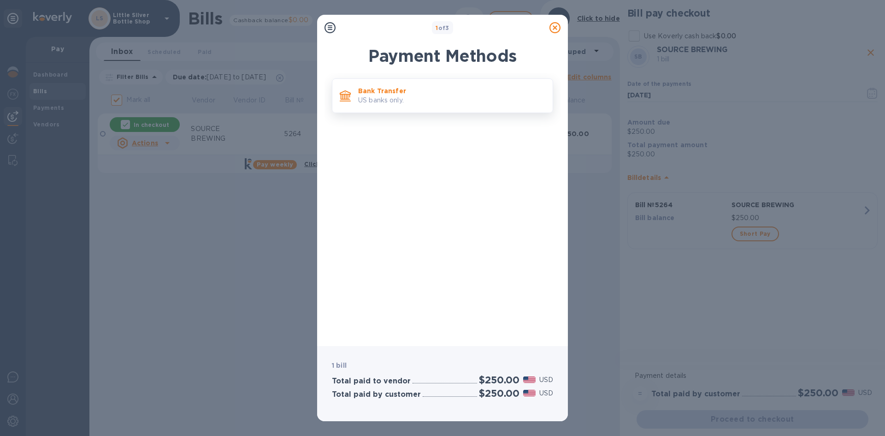
click at [425, 89] on p "Bank Transfer" at bounding box center [451, 90] width 187 height 9
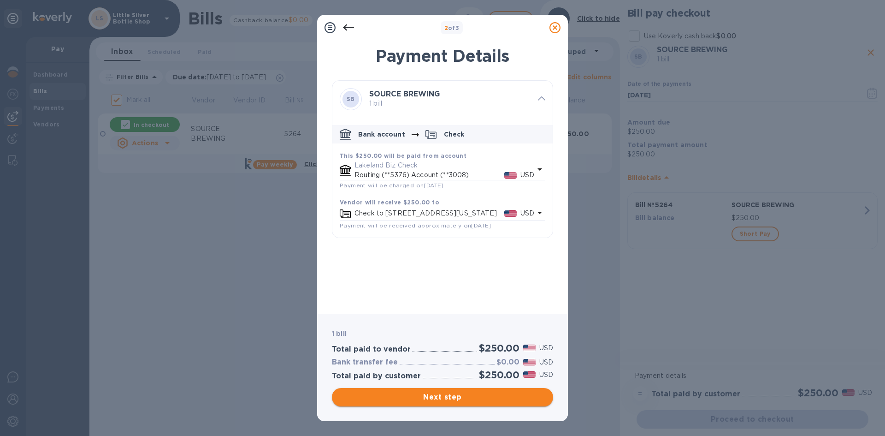
click at [473, 397] on span "Next step" at bounding box center [442, 396] width 207 height 11
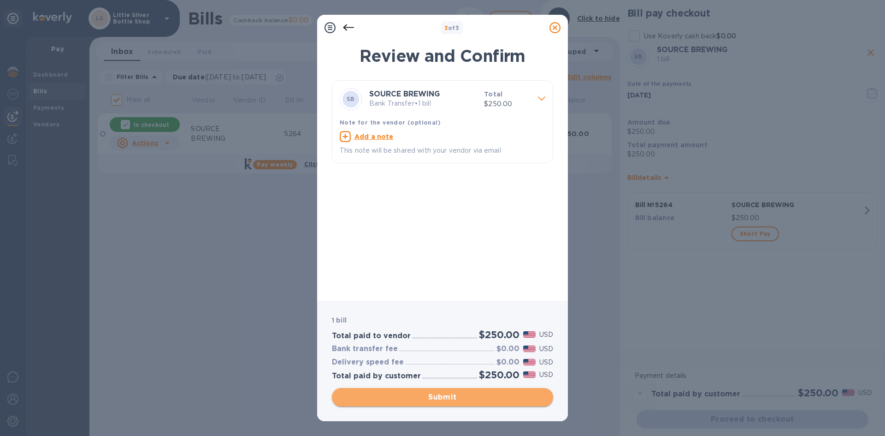
click at [473, 397] on span "Submit" at bounding box center [442, 396] width 207 height 11
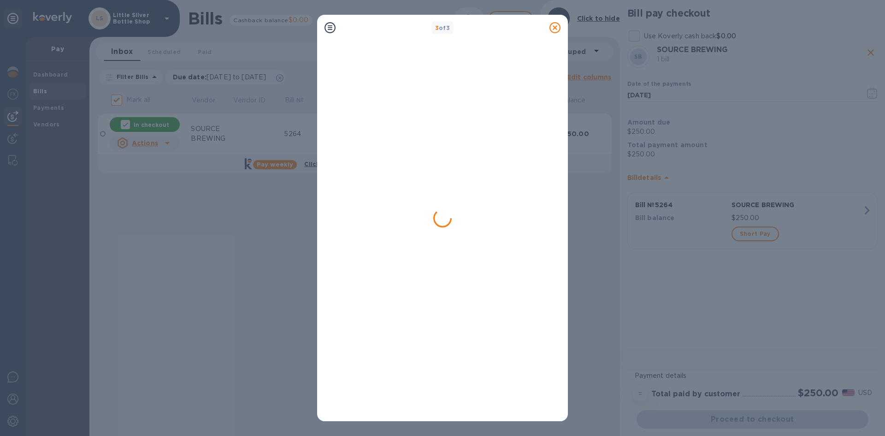
checkbox input "false"
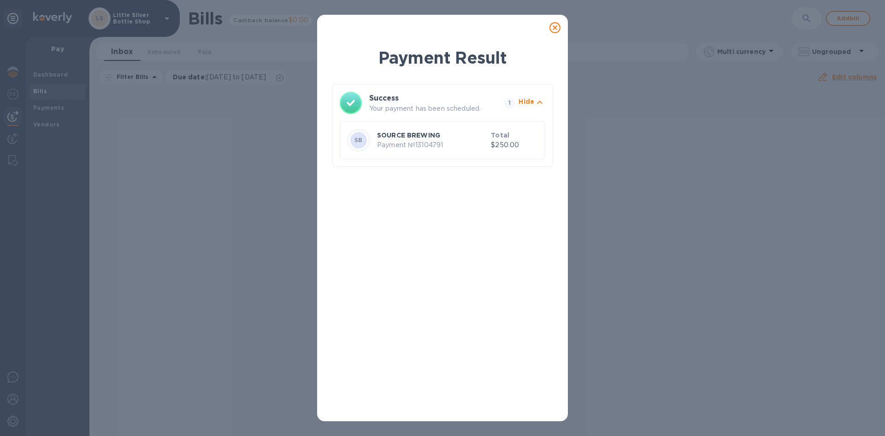
click at [557, 25] on icon at bounding box center [554, 27] width 11 height 11
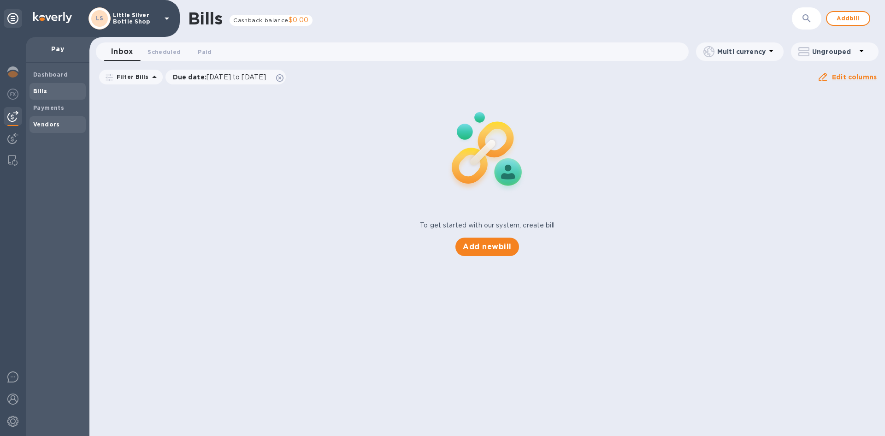
click at [60, 124] on span "Vendors" at bounding box center [57, 124] width 49 height 9
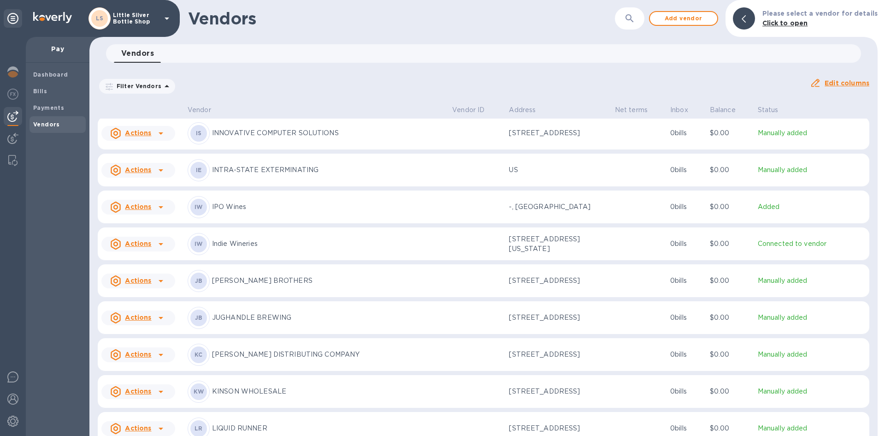
scroll to position [1903, 0]
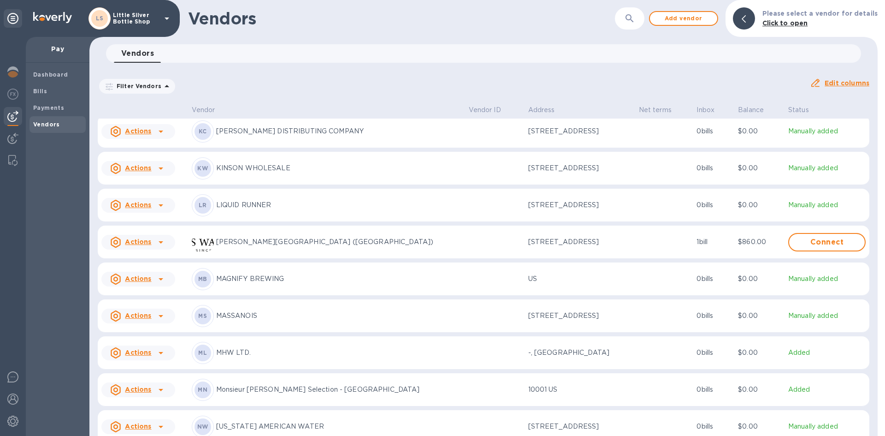
click at [270, 394] on p "Monsieur [PERSON_NAME] Selection - [GEOGRAPHIC_DATA]" at bounding box center [338, 389] width 245 height 10
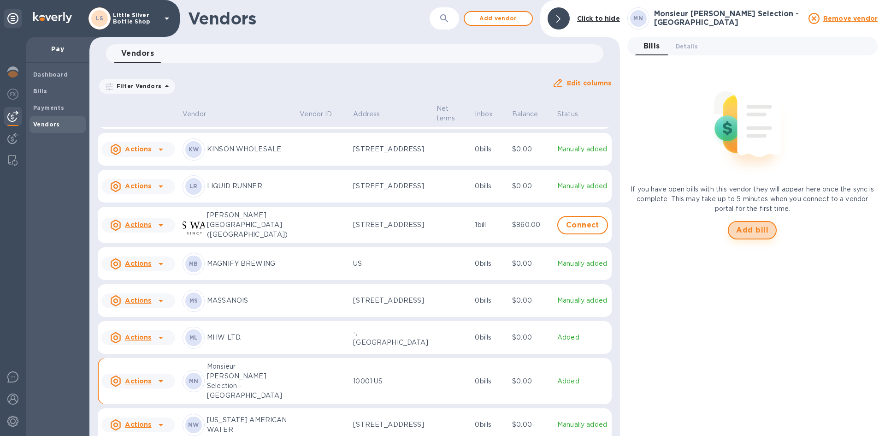
click at [741, 231] on span "Add bill" at bounding box center [752, 230] width 32 height 11
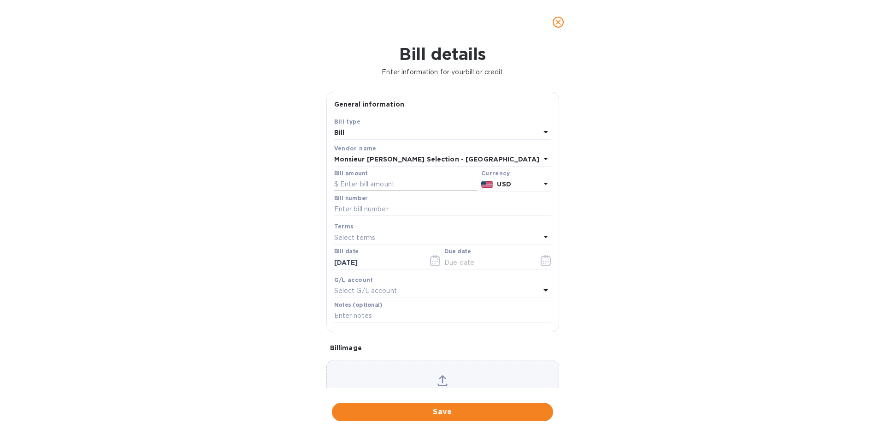
click at [360, 187] on input "text" at bounding box center [405, 184] width 143 height 14
type input "1,552.00"
click at [347, 211] on input "text" at bounding box center [442, 209] width 217 height 14
type input "407081"
click at [339, 235] on p "Select terms" at bounding box center [354, 238] width 41 height 10
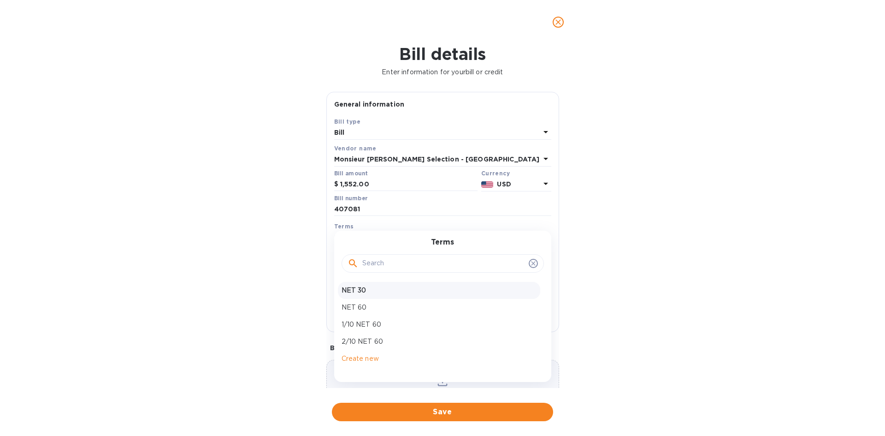
click at [353, 288] on p "NET 30" at bounding box center [439, 290] width 195 height 10
type input "[DATE]"
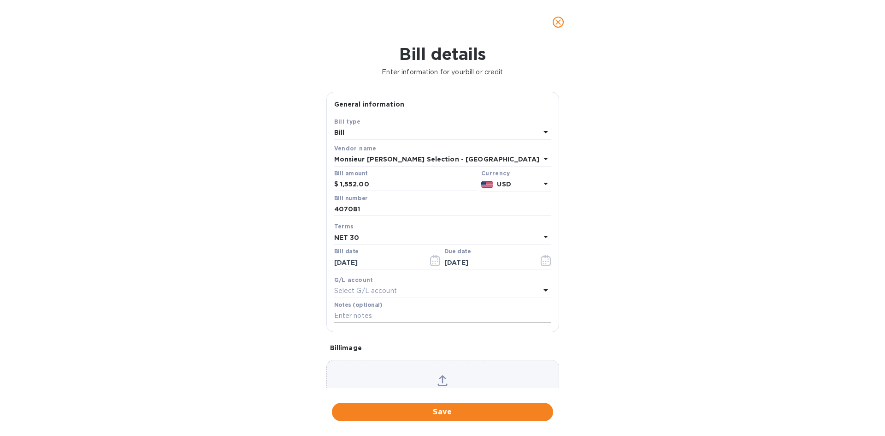
click at [345, 314] on input "text" at bounding box center [442, 316] width 217 height 14
type input "1-29946"
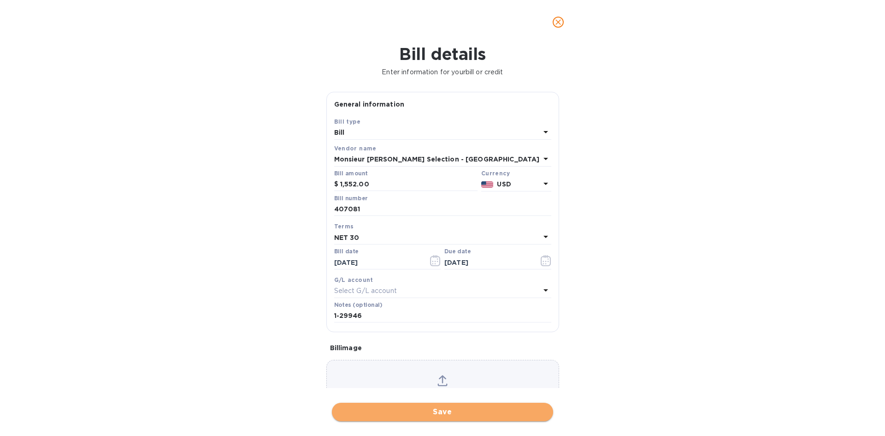
click at [435, 413] on span "Save" at bounding box center [442, 411] width 207 height 11
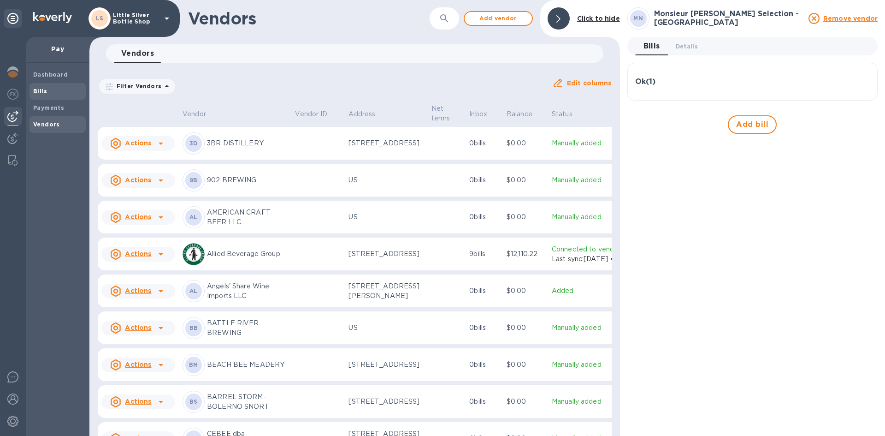
click at [53, 95] on span "Bills" at bounding box center [57, 91] width 49 height 9
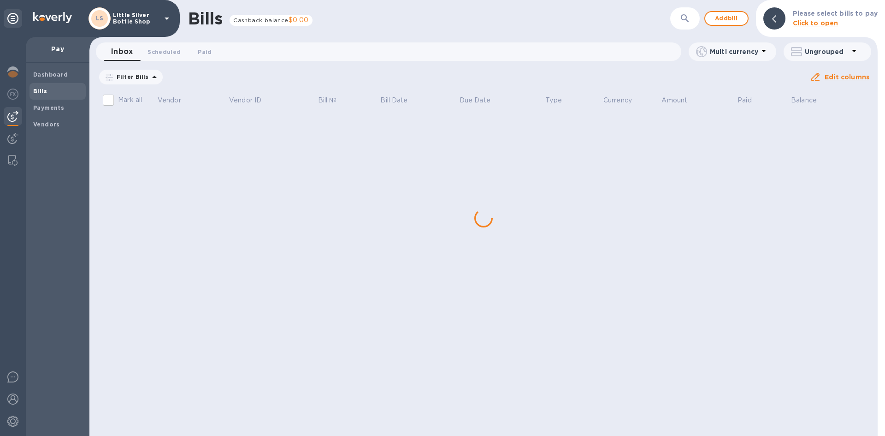
click at [159, 130] on div "Bills Cashback balance $0.00 ​ Add bill Please select bills to pay Click to ope…" at bounding box center [483, 218] width 788 height 436
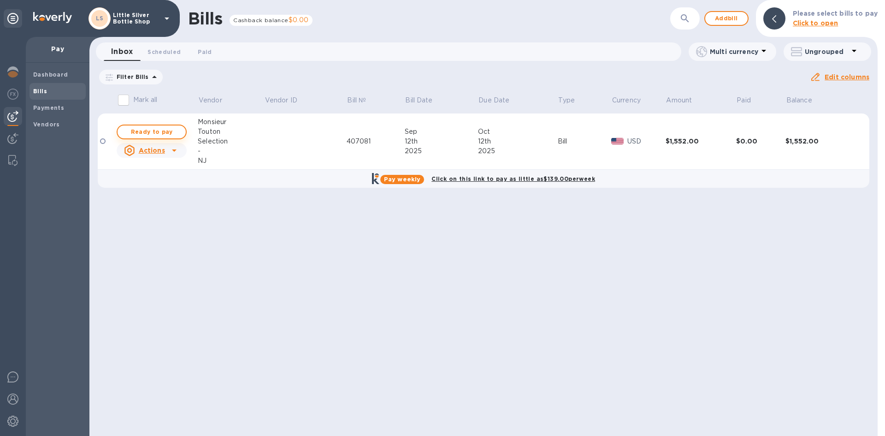
click at [158, 130] on span "Ready to pay" at bounding box center [151, 131] width 53 height 11
checkbox input "true"
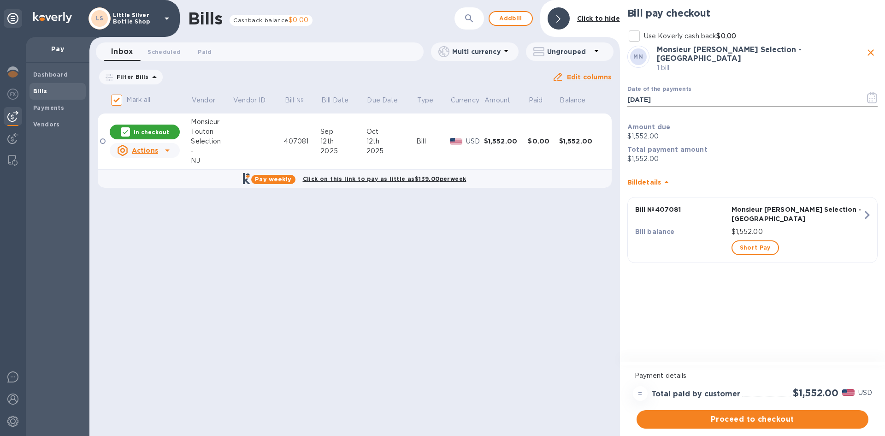
click at [872, 93] on icon "button" at bounding box center [872, 97] width 11 height 11
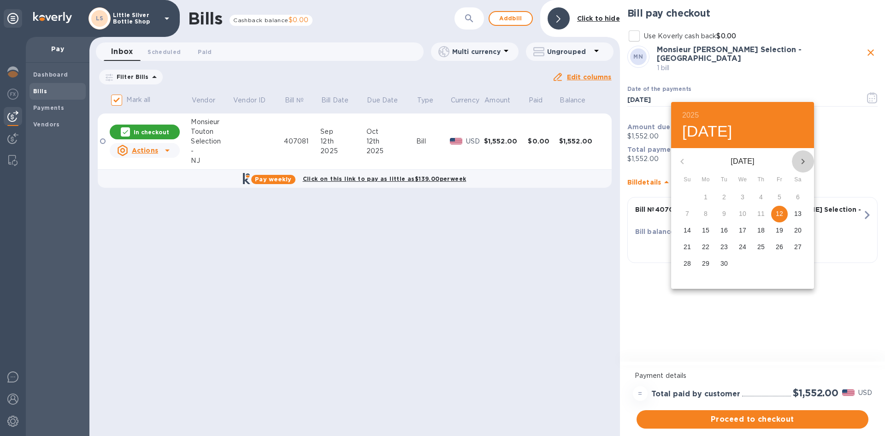
click at [800, 163] on icon "button" at bounding box center [803, 161] width 11 height 11
click at [780, 197] on p "3" at bounding box center [780, 196] width 4 height 9
type input "[DATE]"
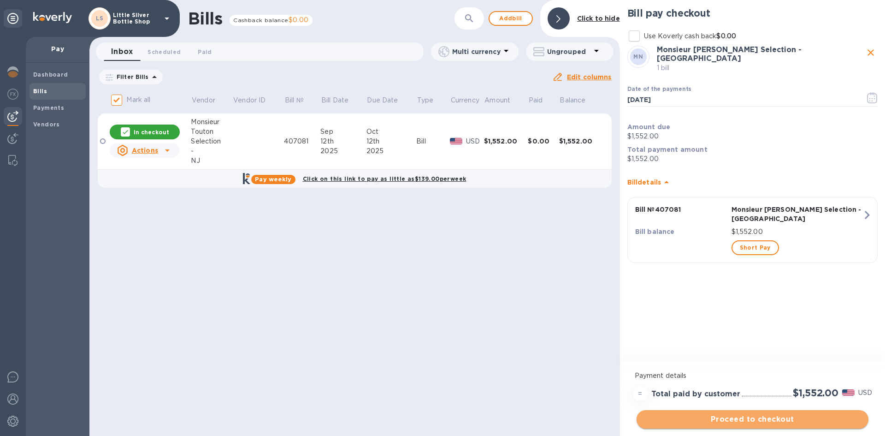
click at [762, 422] on span "Proceed to checkout" at bounding box center [752, 419] width 217 height 11
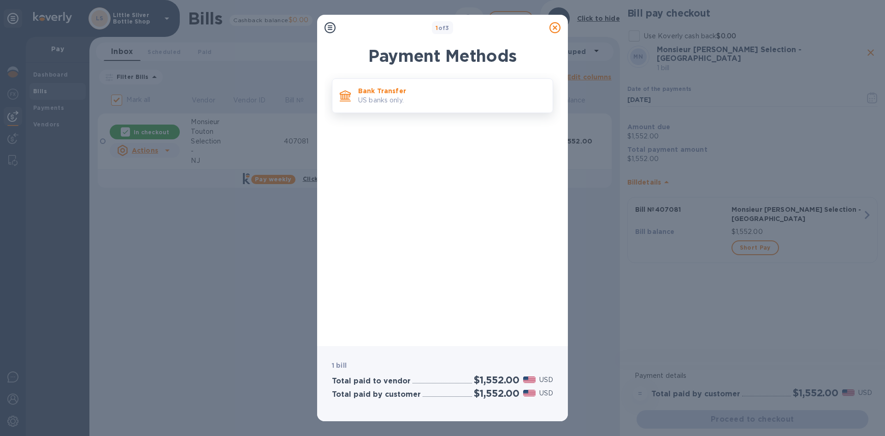
click at [470, 99] on p "US banks only." at bounding box center [451, 100] width 187 height 10
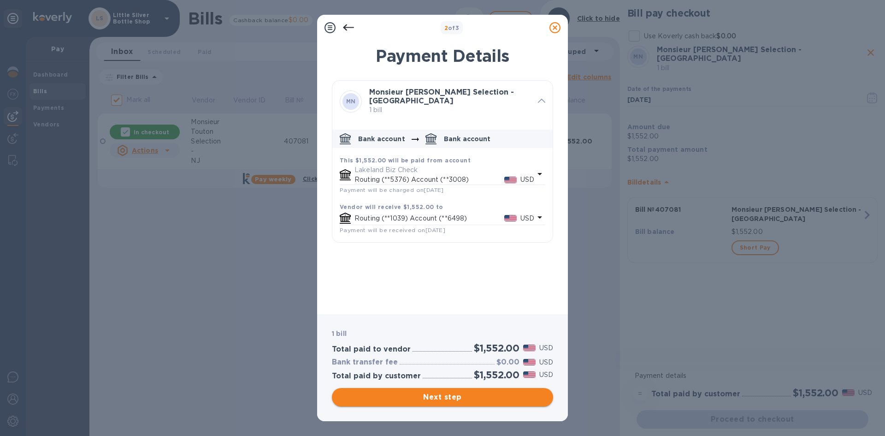
click at [497, 396] on span "Next step" at bounding box center [442, 396] width 207 height 11
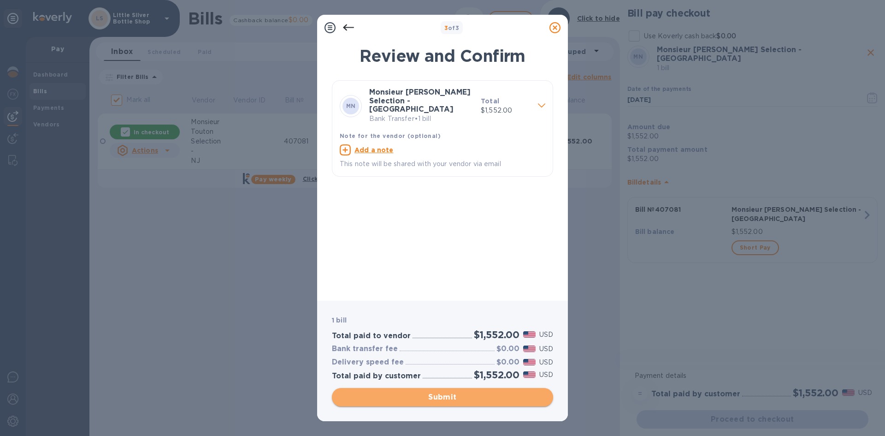
click at [497, 396] on span "Submit" at bounding box center [442, 396] width 207 height 11
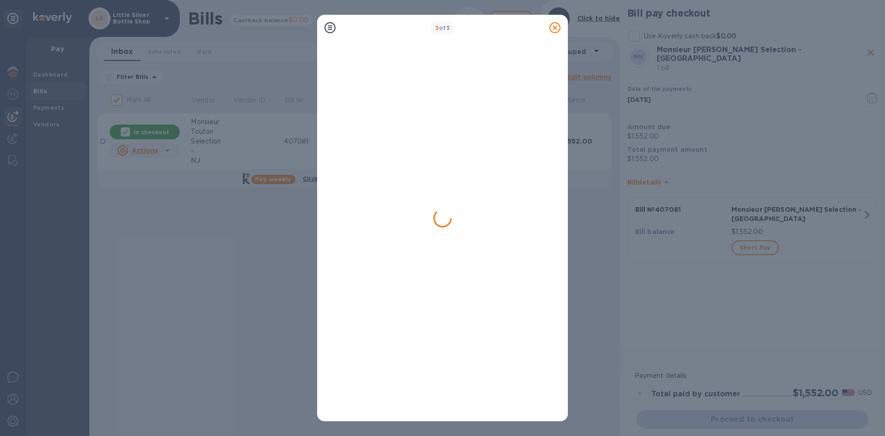
checkbox input "false"
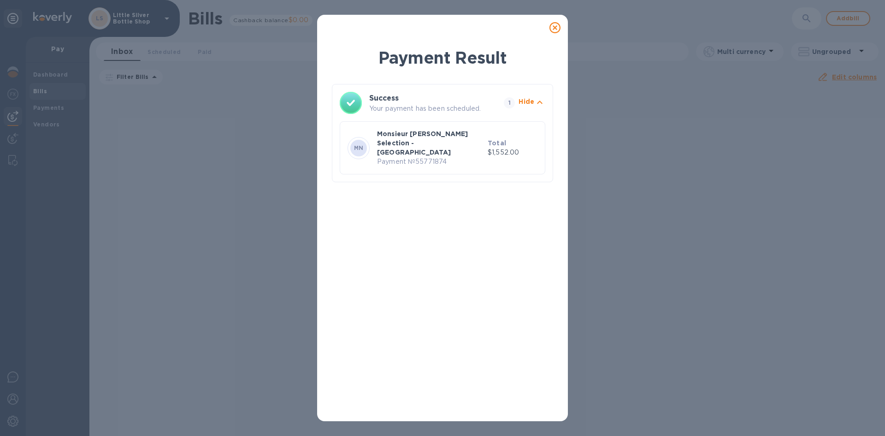
click at [553, 29] on icon at bounding box center [554, 27] width 11 height 11
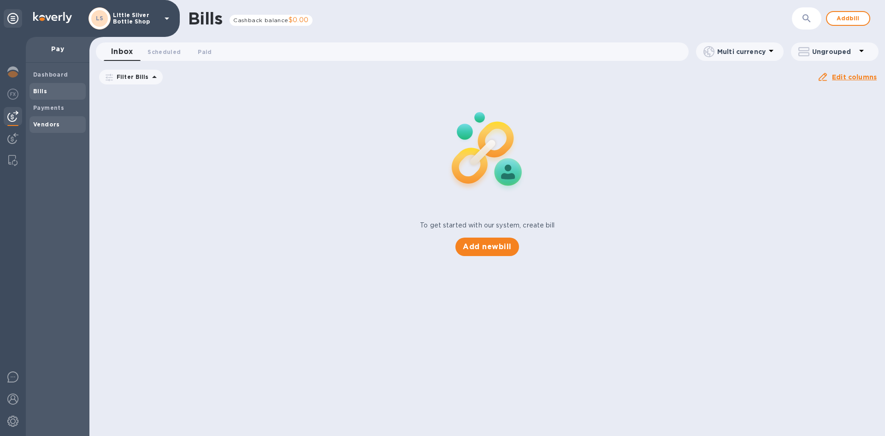
click at [44, 123] on b "Vendors" at bounding box center [46, 124] width 27 height 7
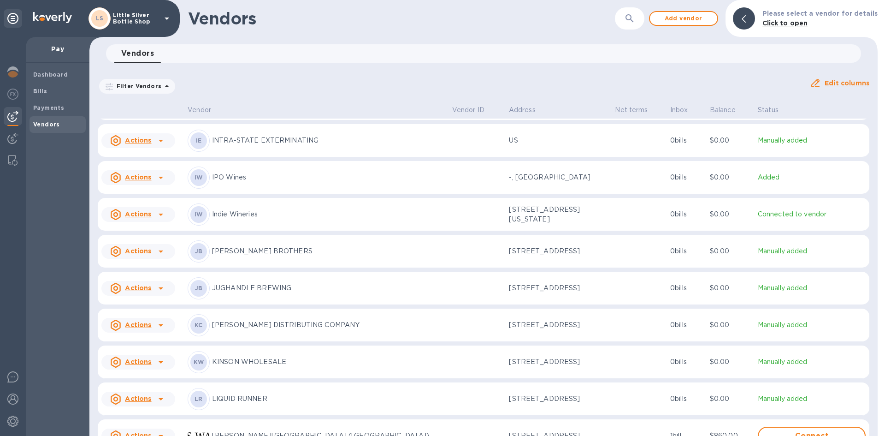
scroll to position [1637, 0]
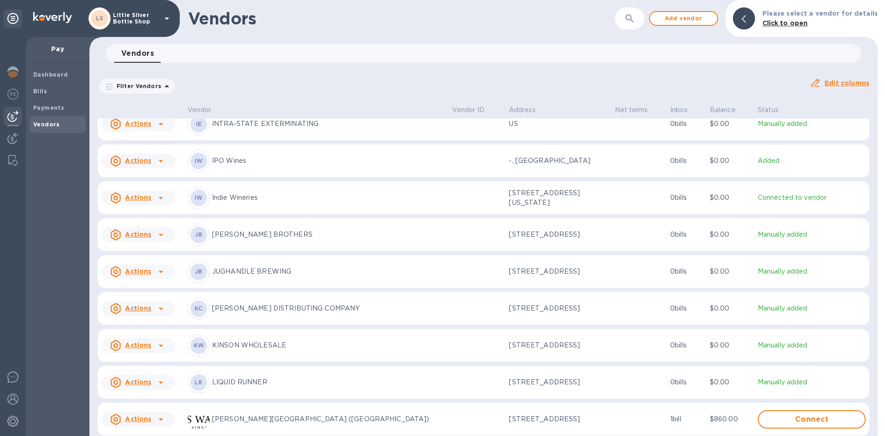
click at [252, 313] on p "[PERSON_NAME] DISTRIBUTING COMPANY" at bounding box center [328, 308] width 233 height 10
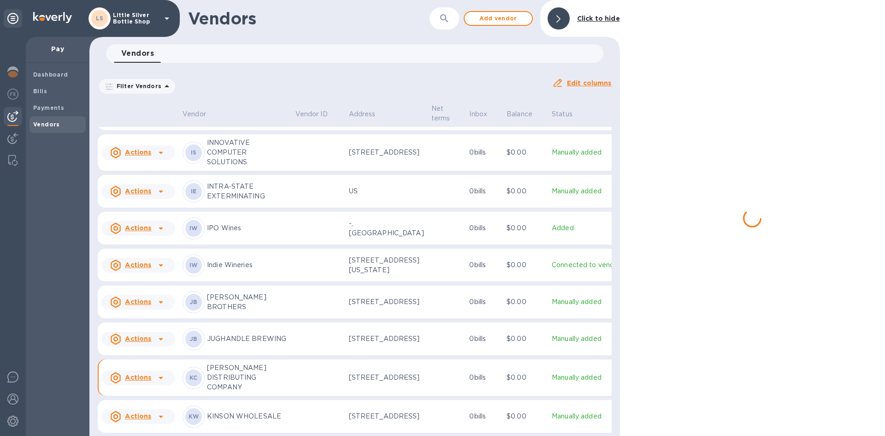
scroll to position [1777, 0]
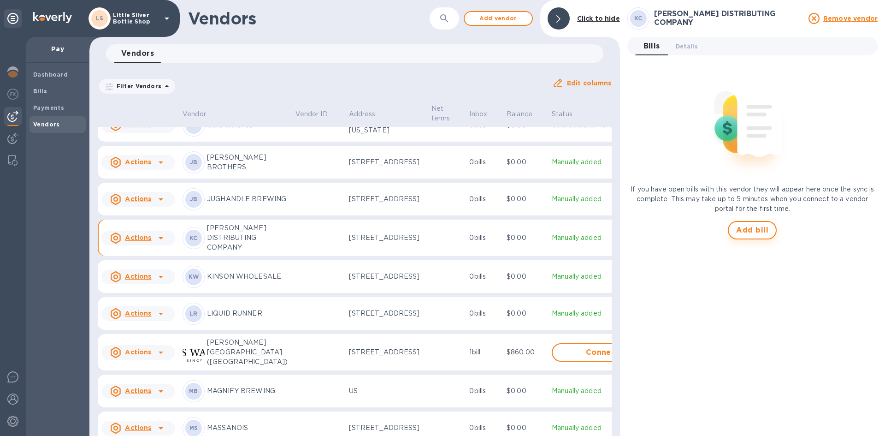
click at [761, 230] on span "Add bill" at bounding box center [752, 230] width 32 height 11
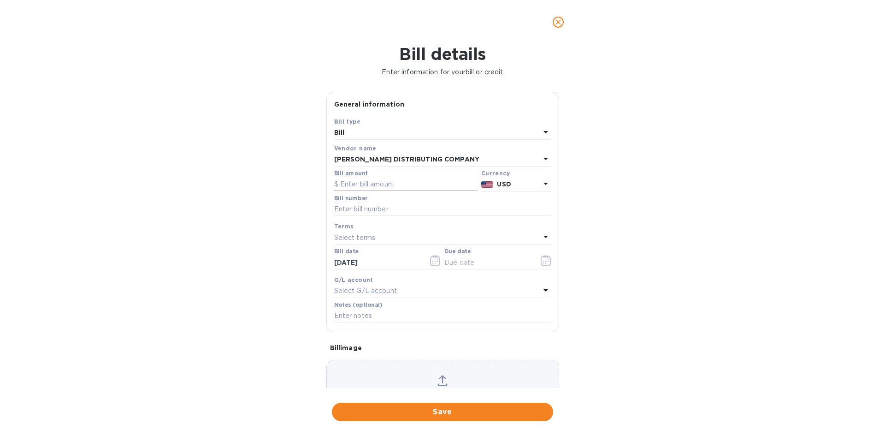
click at [366, 187] on input "text" at bounding box center [405, 184] width 143 height 14
type input "737.96"
click at [361, 212] on input "text" at bounding box center [442, 209] width 217 height 14
type input "146184"
click at [349, 238] on p "Select terms" at bounding box center [354, 238] width 41 height 10
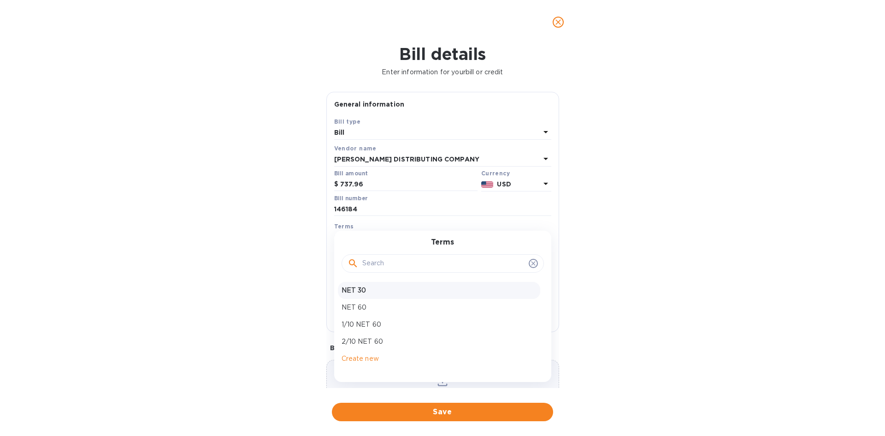
click at [353, 294] on p "NET 30" at bounding box center [439, 290] width 195 height 10
type input "[DATE]"
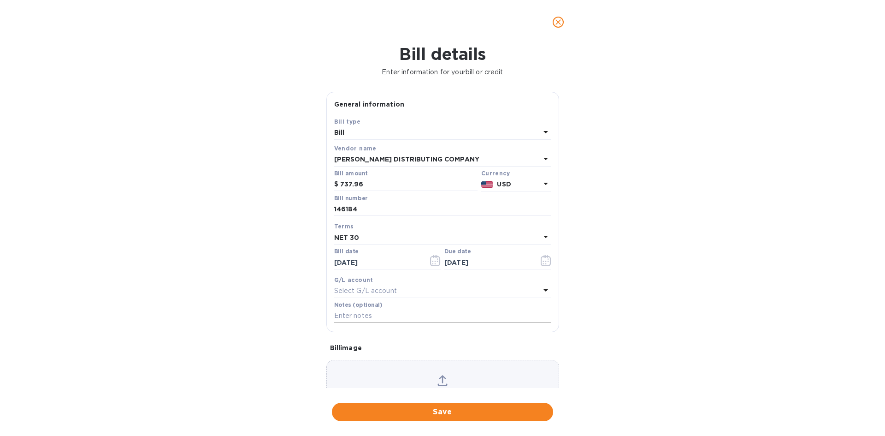
click at [355, 313] on input "text" at bounding box center [442, 316] width 217 height 14
type input "1-29229"
click at [458, 412] on span "Save" at bounding box center [442, 411] width 207 height 11
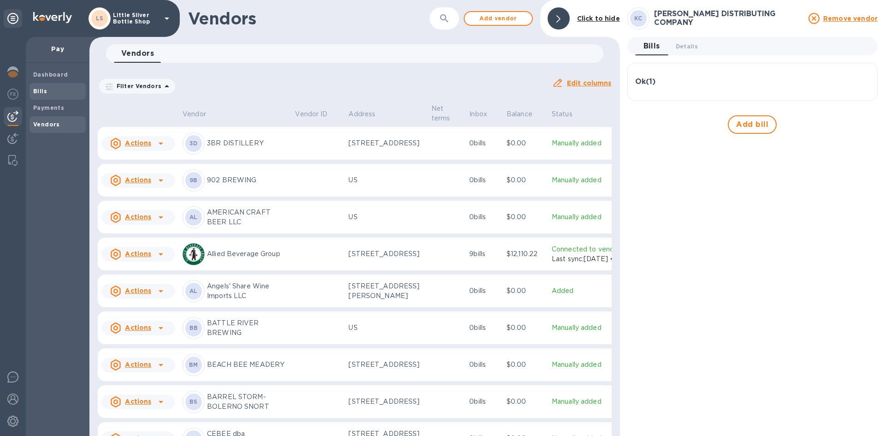
click at [44, 92] on b "Bills" at bounding box center [40, 91] width 14 height 7
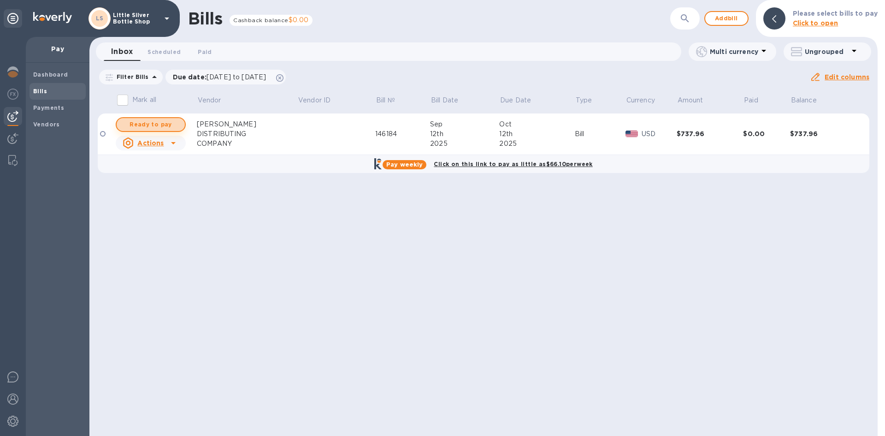
click at [142, 124] on span "Ready to pay" at bounding box center [150, 124] width 53 height 11
checkbox input "true"
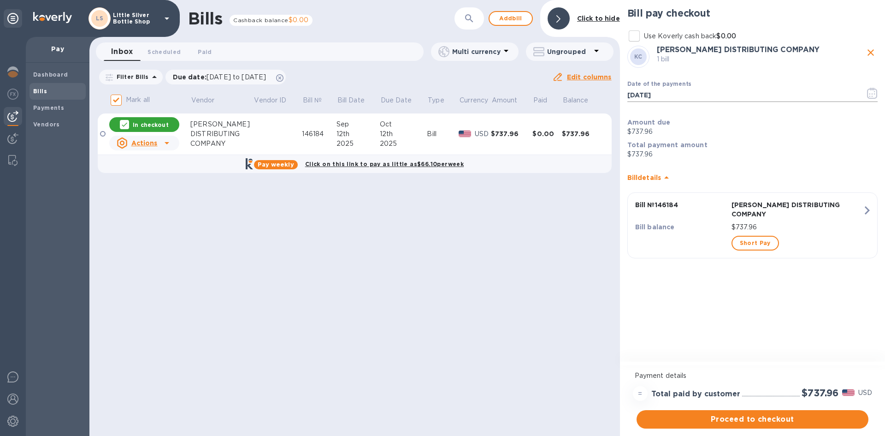
click at [871, 93] on icon "button" at bounding box center [872, 93] width 11 height 11
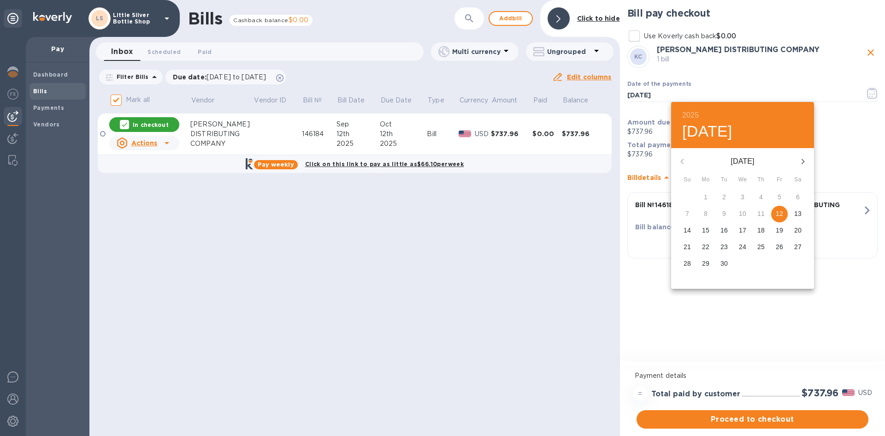
click at [804, 163] on icon "button" at bounding box center [803, 161] width 11 height 11
click at [761, 197] on p "2" at bounding box center [761, 196] width 4 height 9
type input "[DATE]"
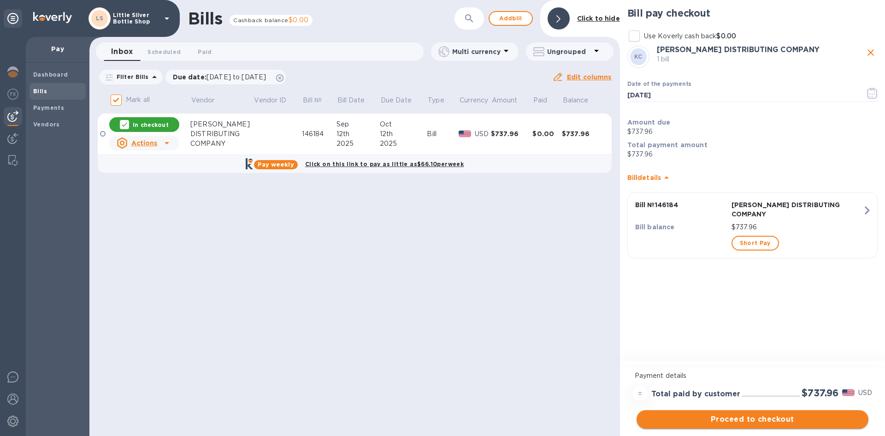
click at [804, 423] on span "Proceed to checkout" at bounding box center [752, 419] width 217 height 11
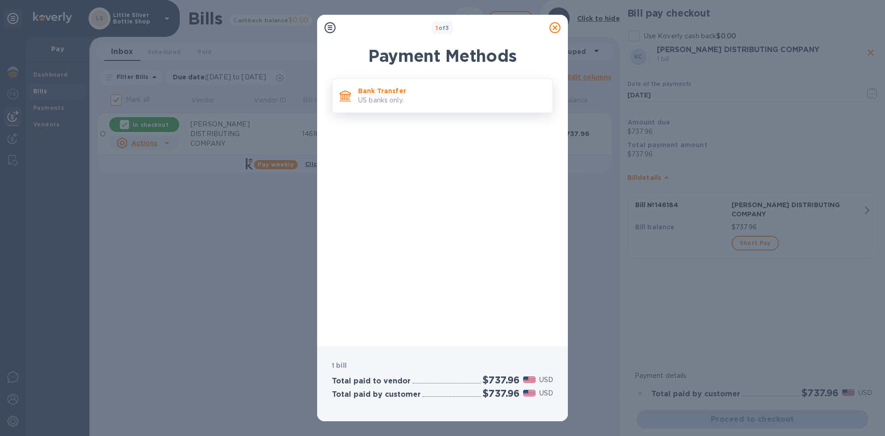
click at [445, 95] on p "Bank Transfer" at bounding box center [451, 90] width 187 height 9
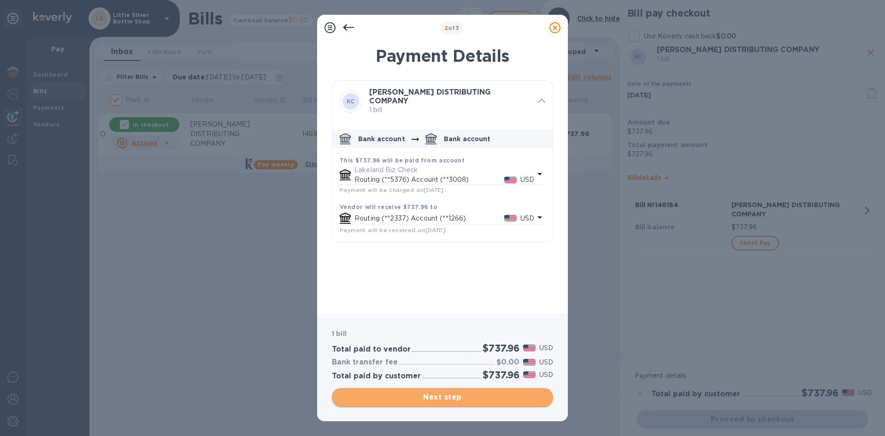
click at [485, 393] on span "Next step" at bounding box center [442, 396] width 207 height 11
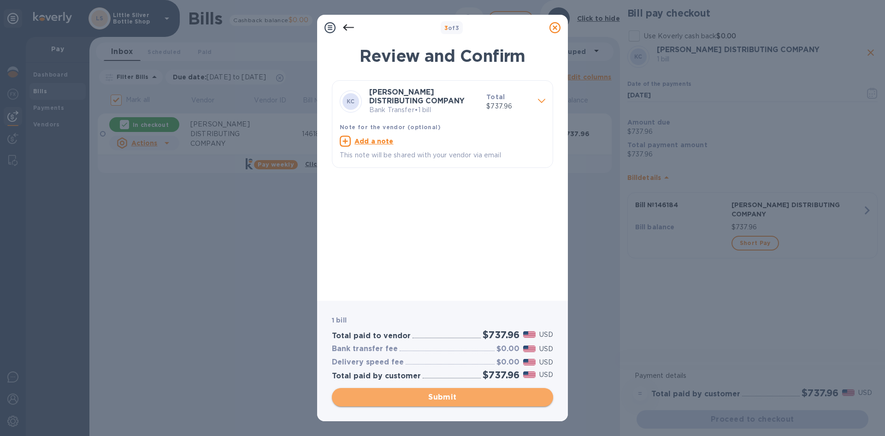
click at [484, 394] on span "Submit" at bounding box center [442, 396] width 207 height 11
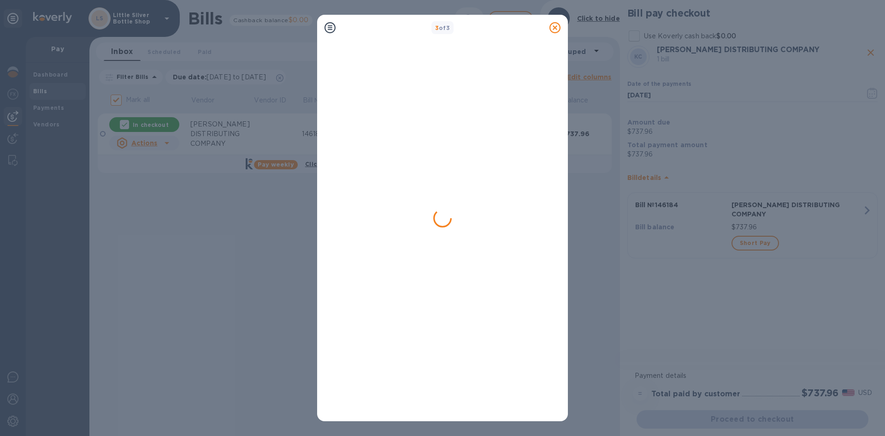
checkbox input "false"
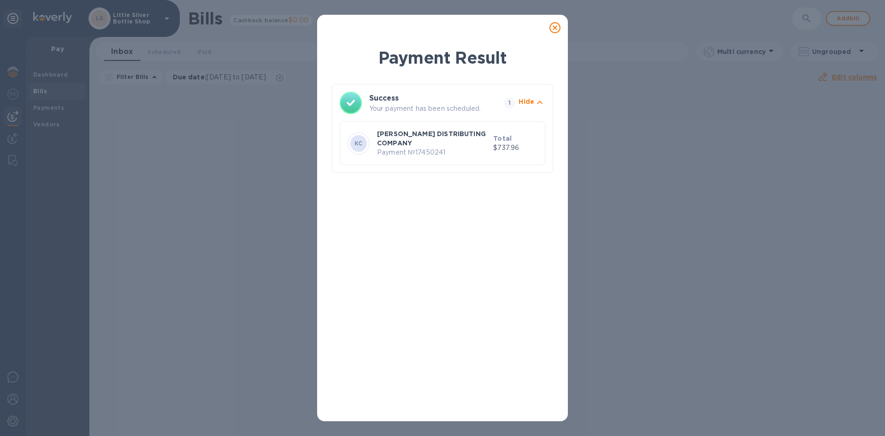
click at [554, 27] on icon at bounding box center [554, 27] width 11 height 11
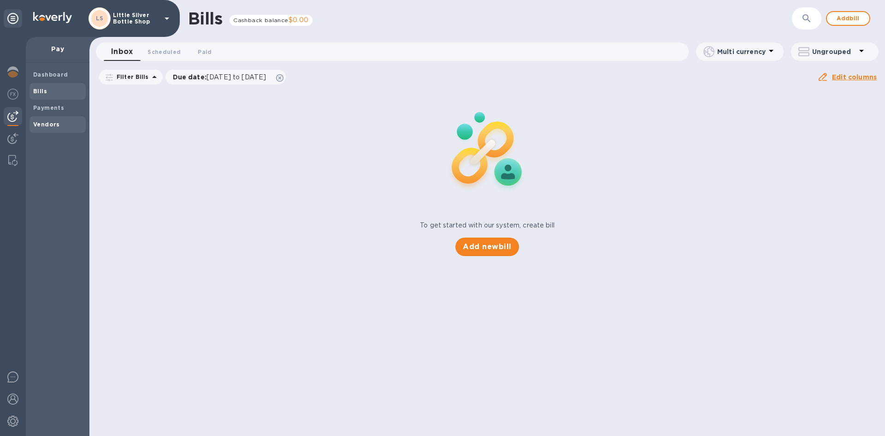
click at [41, 126] on b "Vendors" at bounding box center [46, 124] width 27 height 7
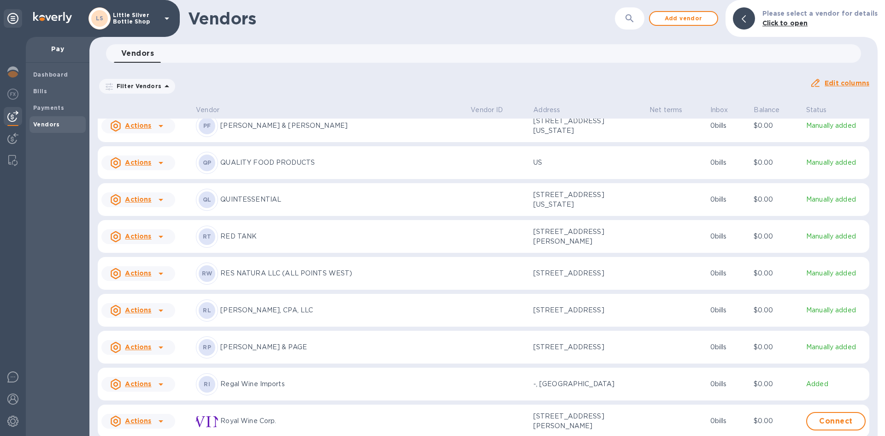
scroll to position [2703, 0]
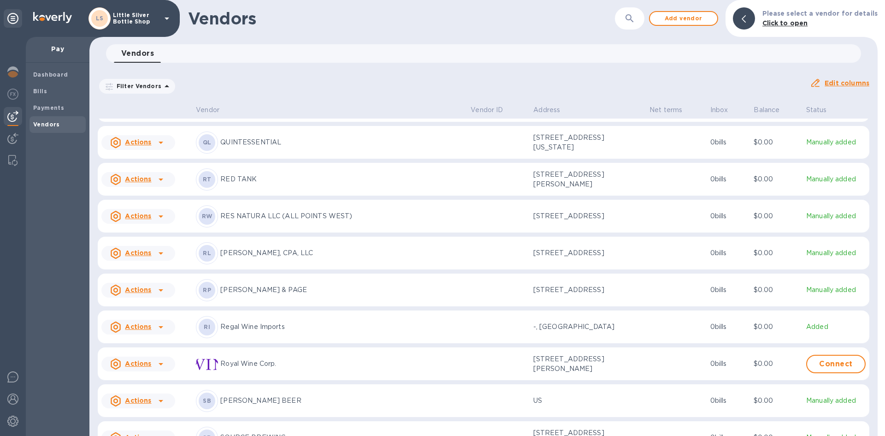
click at [257, 331] on p "Regal Wine Imports" at bounding box center [341, 327] width 243 height 10
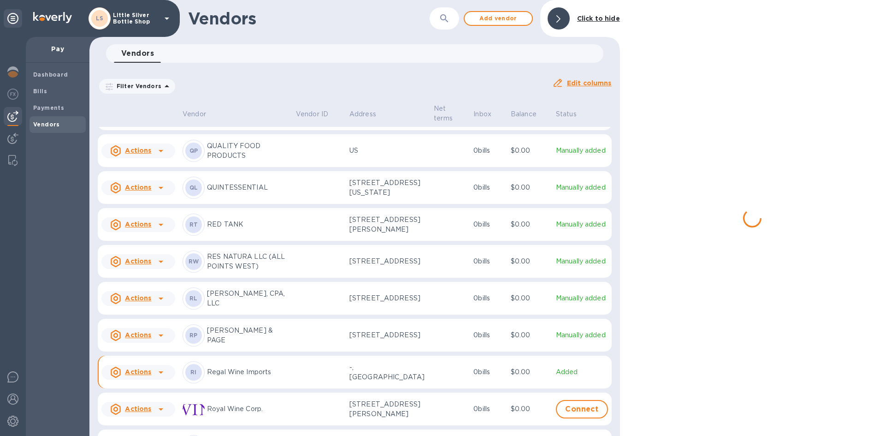
scroll to position [2777, 0]
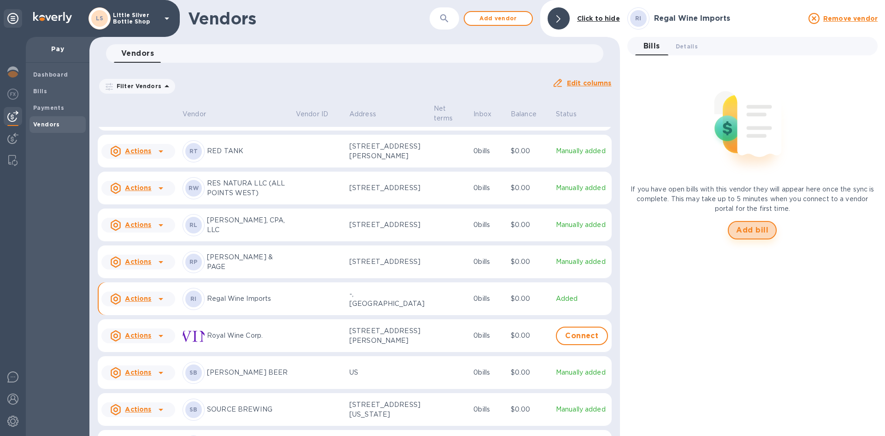
click at [740, 230] on span "Add bill" at bounding box center [752, 230] width 32 height 11
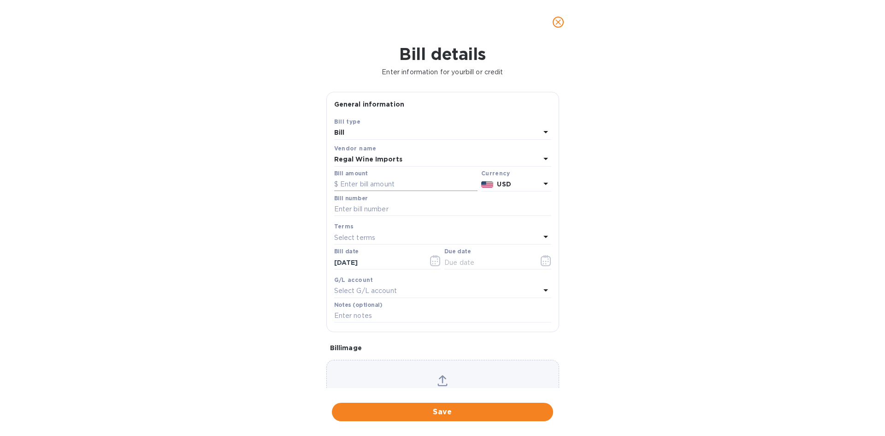
click at [393, 184] on input "text" at bounding box center [405, 184] width 143 height 14
type input "3,656.00"
click at [360, 209] on input "text" at bounding box center [442, 209] width 217 height 14
type input "495348"
click at [348, 237] on p "Select terms" at bounding box center [354, 238] width 41 height 10
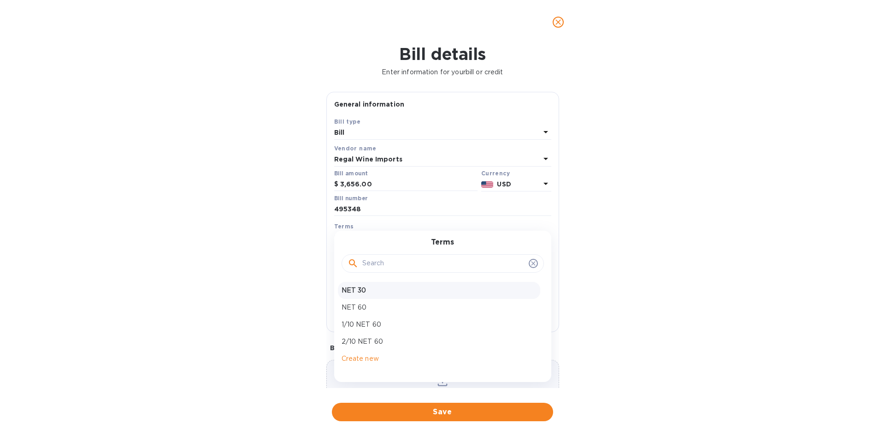
click at [347, 292] on p "NET 30" at bounding box center [439, 290] width 195 height 10
type input "[DATE]"
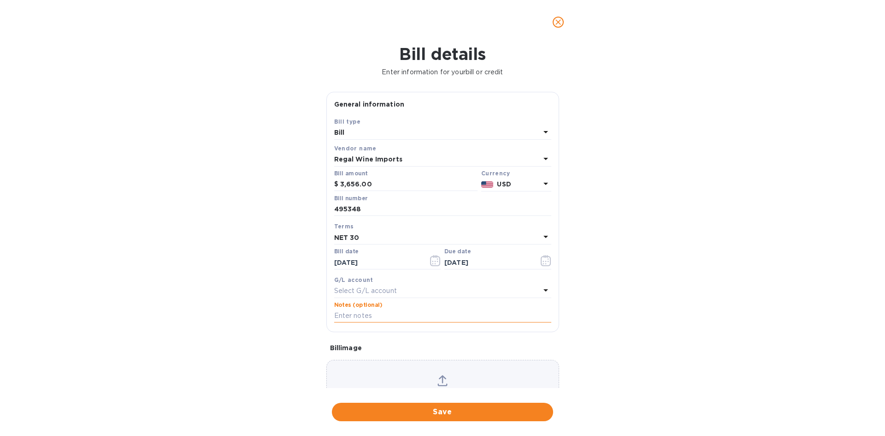
click at [355, 316] on input "text" at bounding box center [442, 316] width 217 height 14
type input "1-29944"
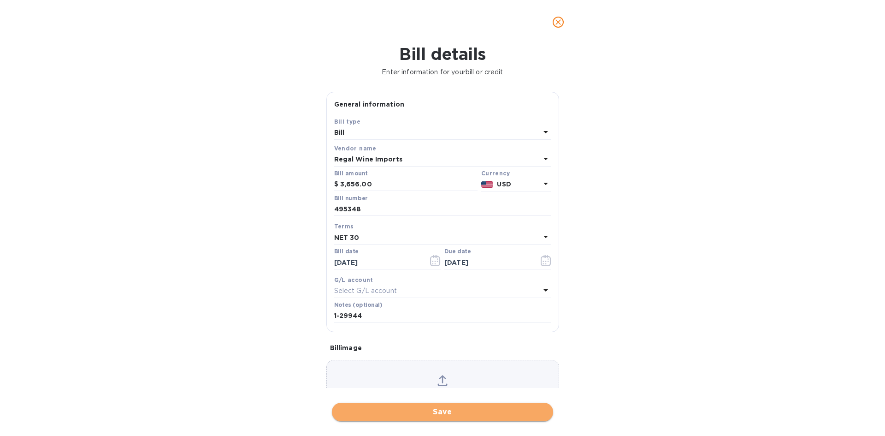
click at [471, 406] on button "Save" at bounding box center [442, 411] width 221 height 18
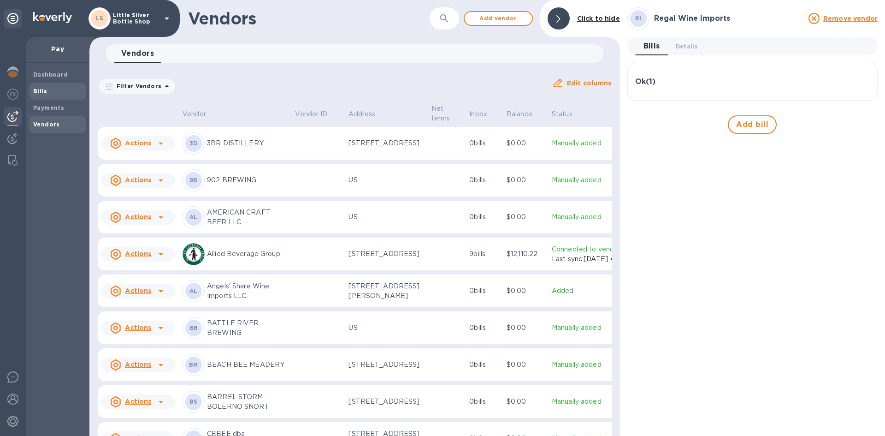
click at [41, 89] on b "Bills" at bounding box center [40, 91] width 14 height 7
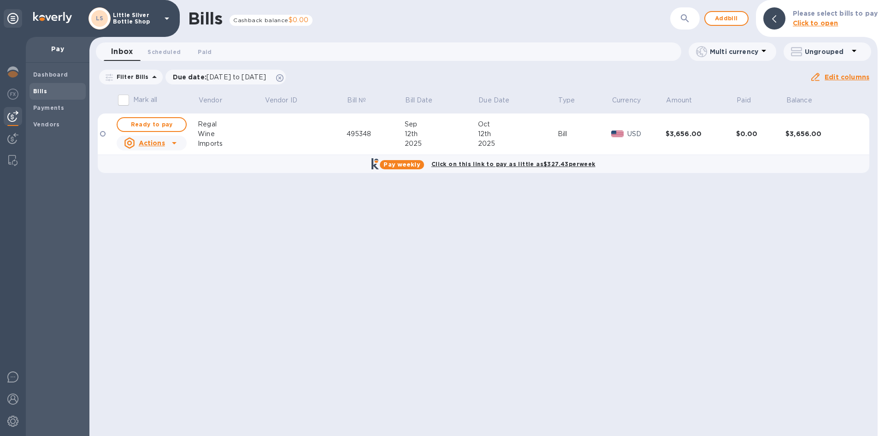
click at [167, 126] on span "Ready to pay" at bounding box center [151, 124] width 53 height 11
checkbox input "true"
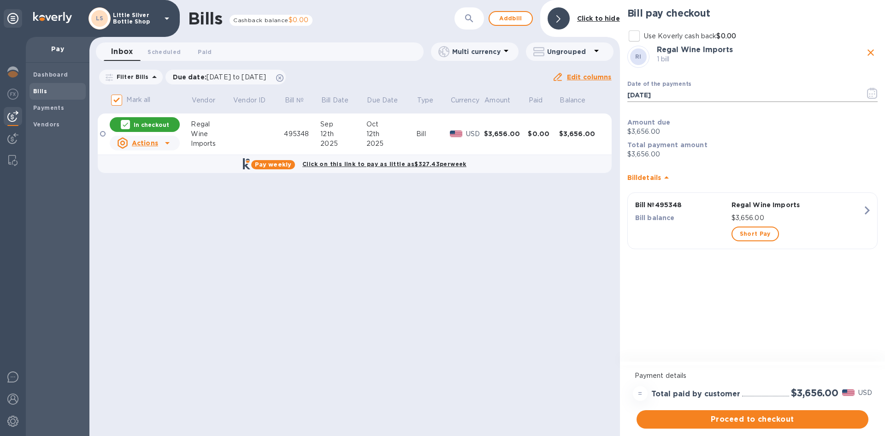
click at [874, 96] on icon "button" at bounding box center [872, 93] width 11 height 11
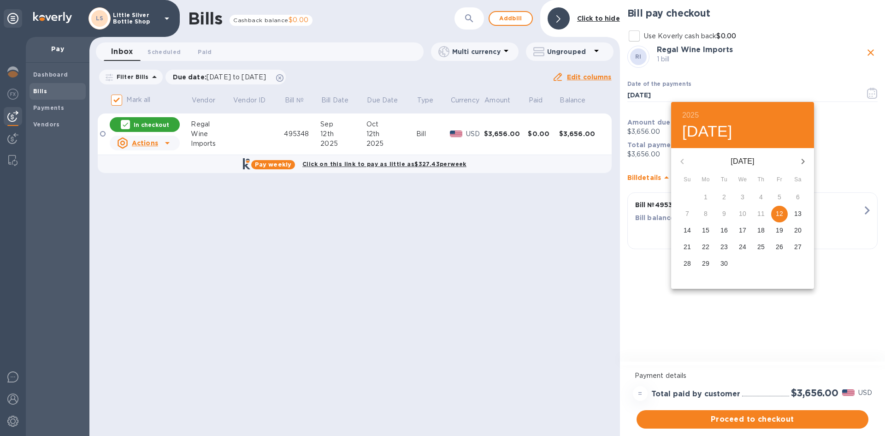
click at [805, 161] on icon "button" at bounding box center [803, 161] width 11 height 11
click at [764, 198] on span "2" at bounding box center [761, 196] width 17 height 9
type input "[DATE]"
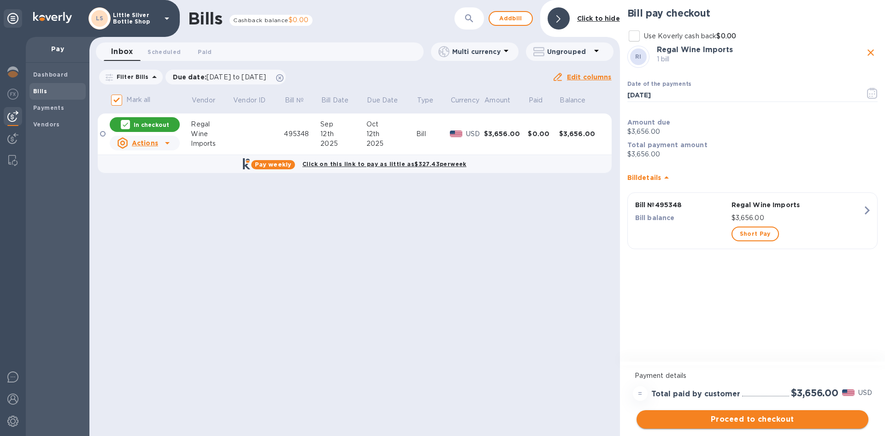
click at [799, 420] on span "Proceed to checkout" at bounding box center [752, 419] width 217 height 11
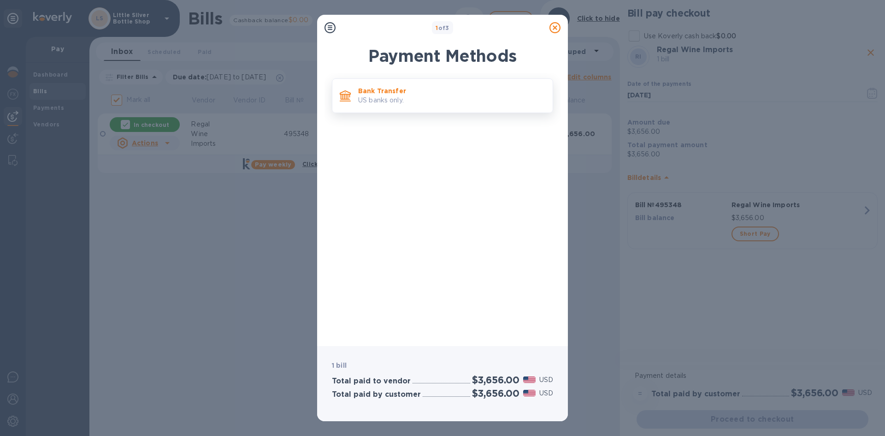
click at [444, 100] on p "US banks only." at bounding box center [451, 100] width 187 height 10
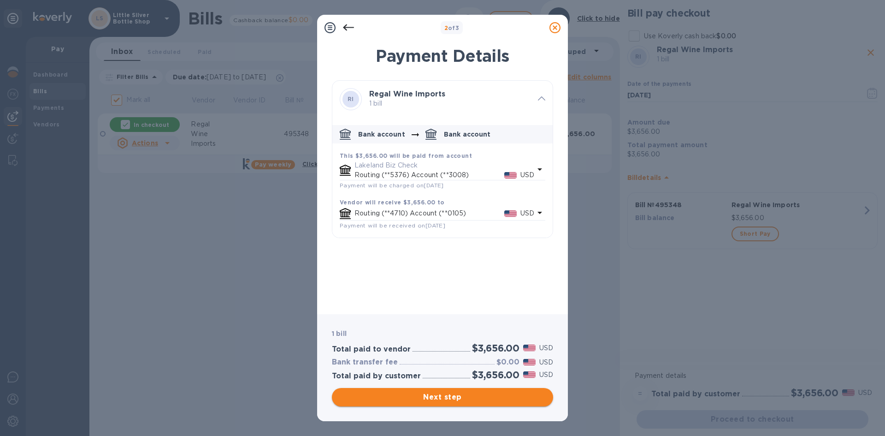
click at [504, 398] on span "Next step" at bounding box center [442, 396] width 207 height 11
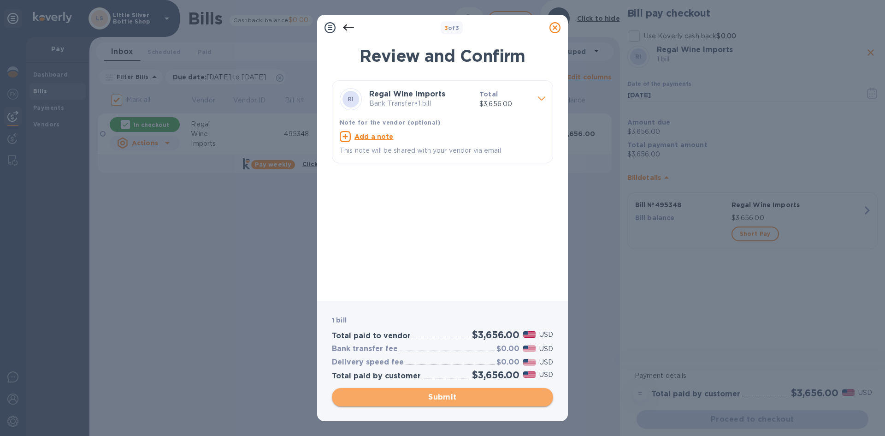
click at [504, 395] on span "Submit" at bounding box center [442, 396] width 207 height 11
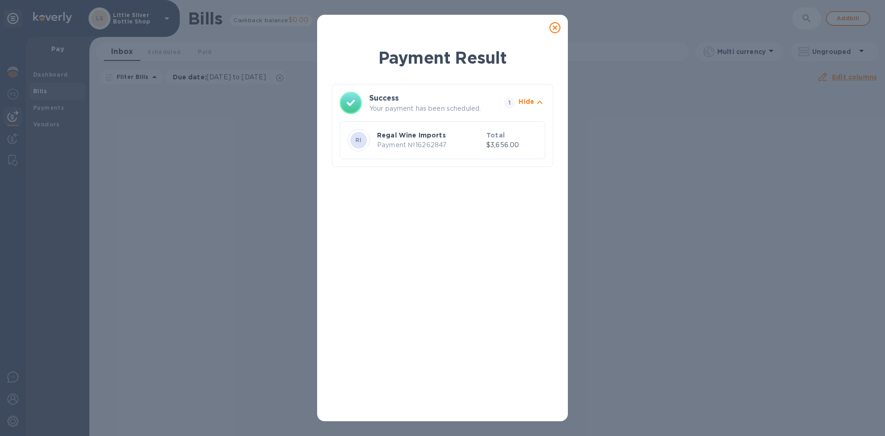
click at [554, 28] on icon at bounding box center [554, 27] width 11 height 11
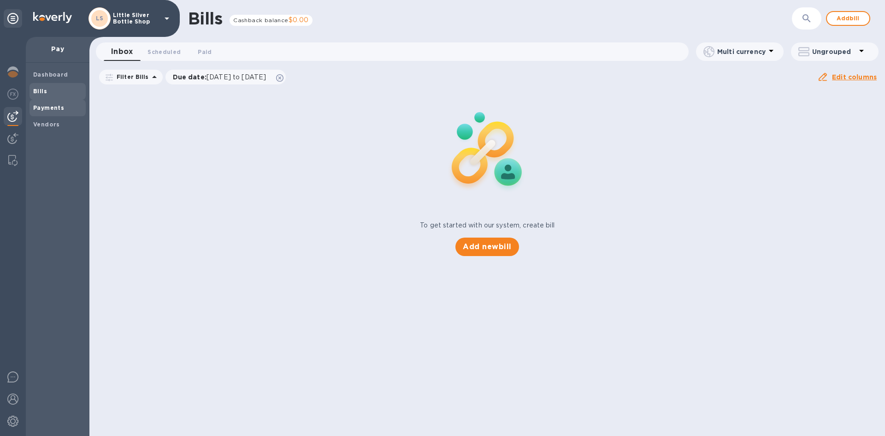
click at [55, 105] on b "Payments" at bounding box center [48, 107] width 31 height 7
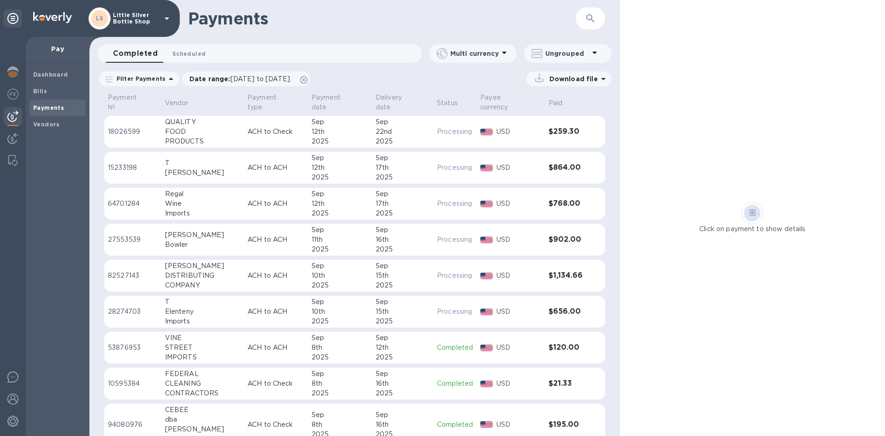
click at [185, 54] on span "Scheduled 0" at bounding box center [188, 54] width 33 height 10
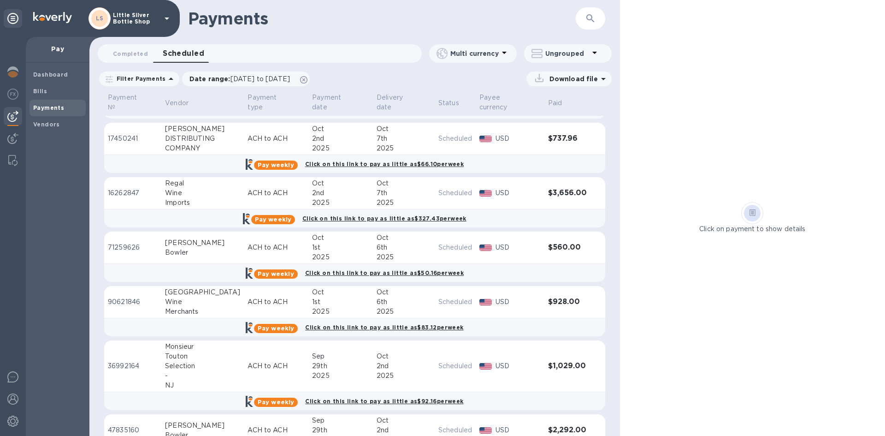
scroll to position [230, 0]
click at [56, 125] on b "Vendors" at bounding box center [46, 124] width 27 height 7
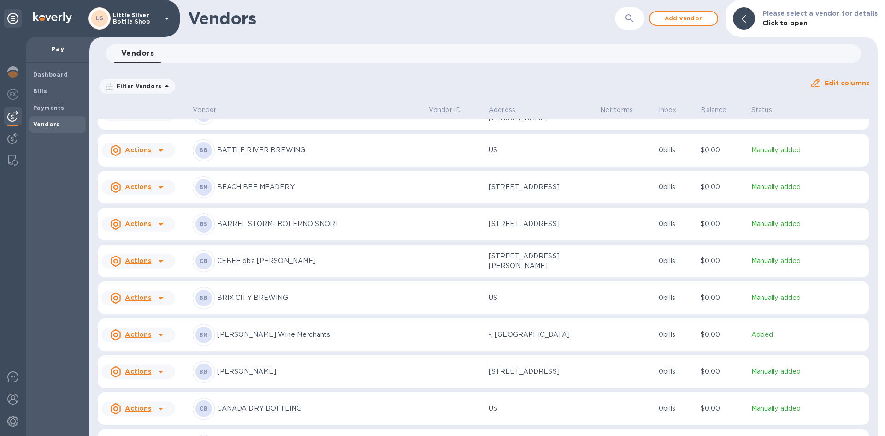
scroll to position [184, 0]
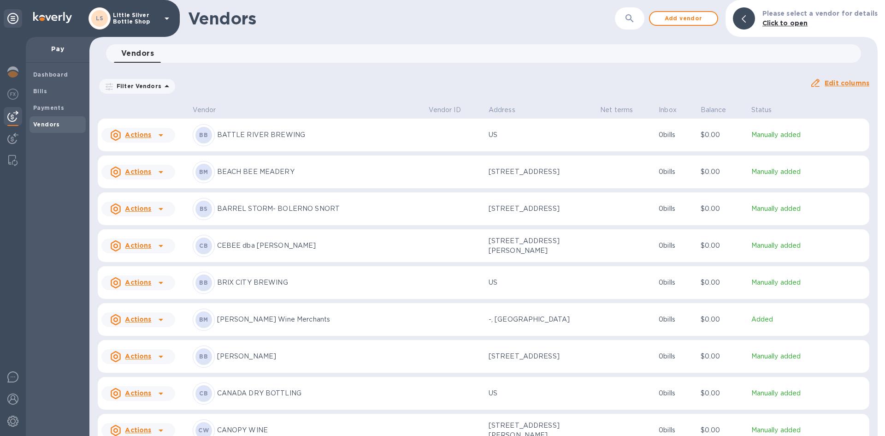
click at [238, 319] on p "[PERSON_NAME] Wine Merchants" at bounding box center [319, 319] width 204 height 10
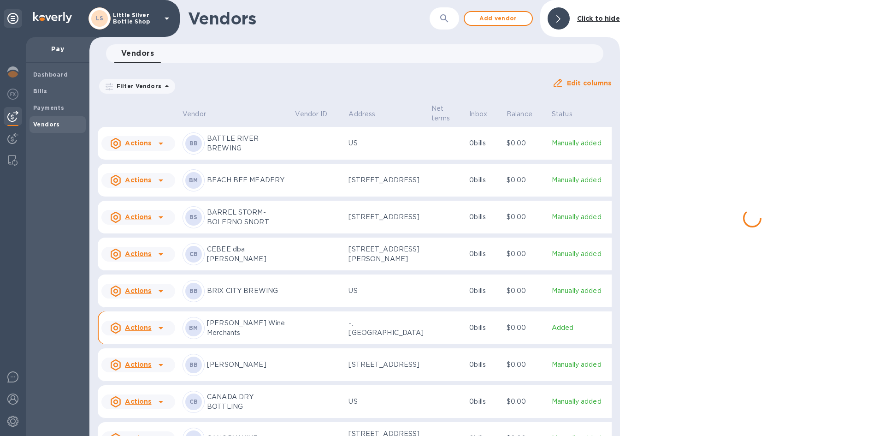
scroll to position [230, 0]
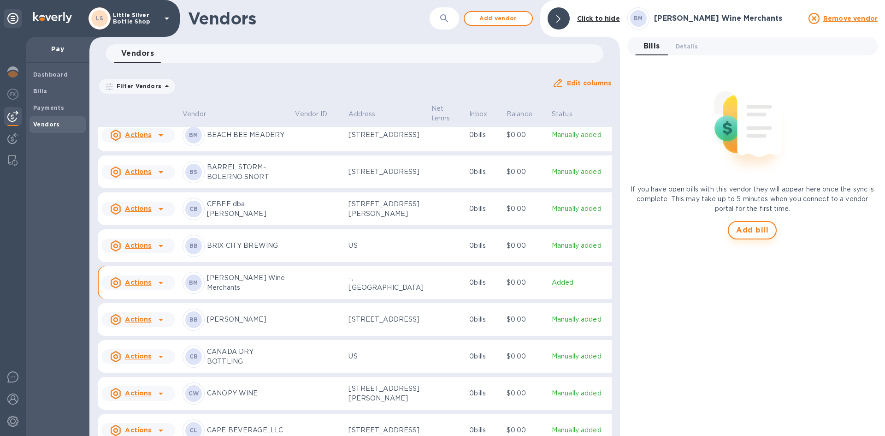
click at [755, 228] on span "Add bill" at bounding box center [752, 230] width 32 height 11
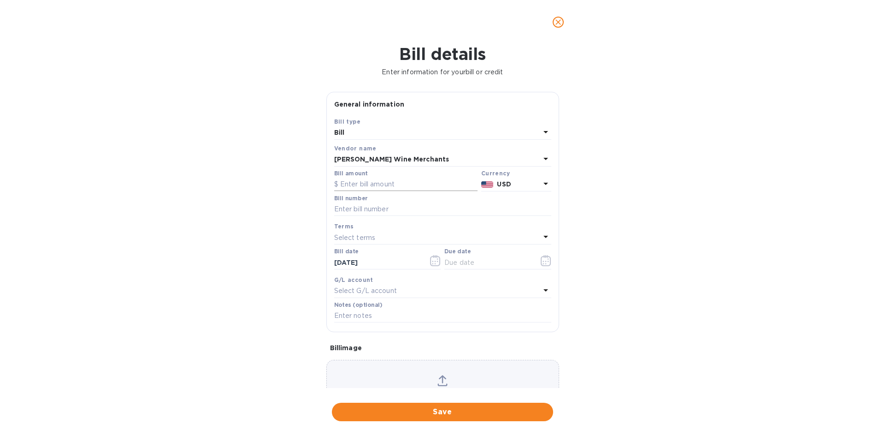
click at [377, 183] on input "text" at bounding box center [405, 184] width 143 height 14
type input "288.00"
click at [360, 209] on input "text" at bounding box center [442, 209] width 217 height 14
type input "910"
click at [343, 240] on p "Select terms" at bounding box center [354, 238] width 41 height 10
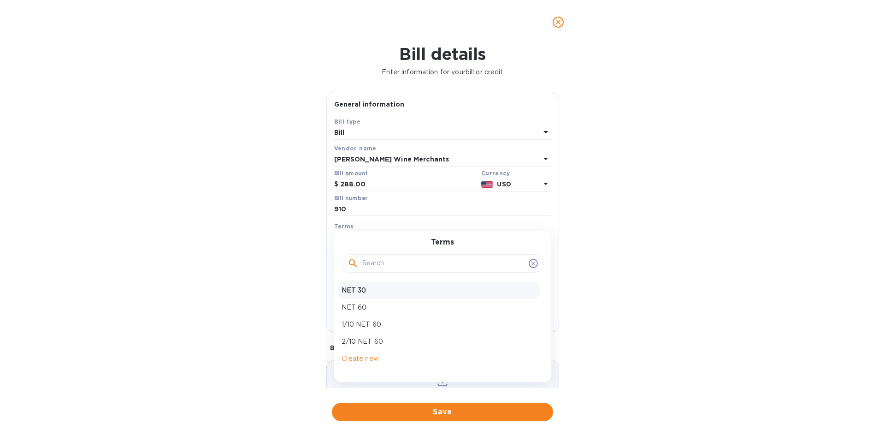
click at [353, 288] on p "NET 30" at bounding box center [439, 290] width 195 height 10
type input "[DATE]"
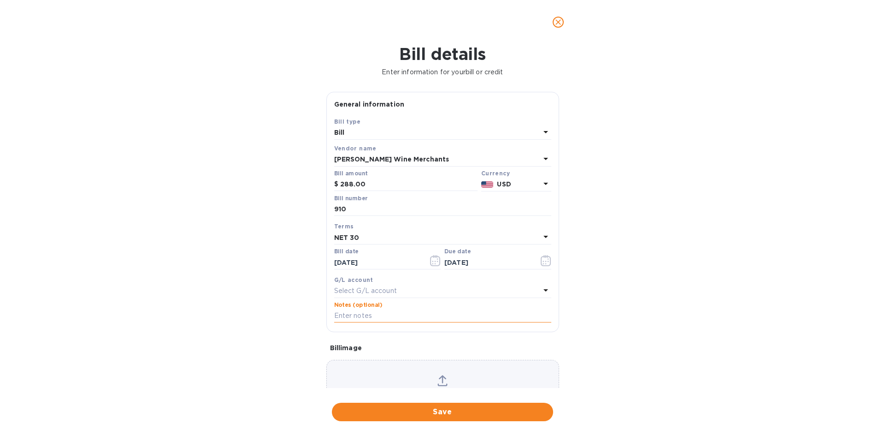
click at [360, 317] on input "text" at bounding box center [442, 316] width 217 height 14
type input "1-29958"
click at [457, 413] on span "Save" at bounding box center [442, 411] width 207 height 11
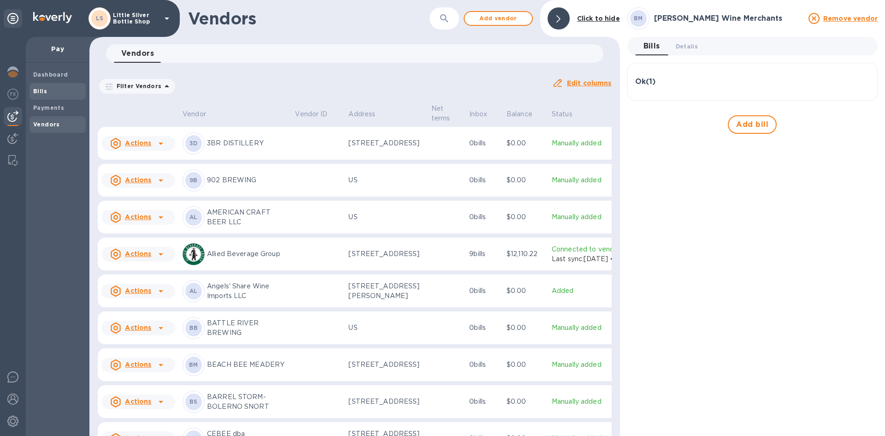
click at [52, 92] on span "Bills" at bounding box center [57, 91] width 49 height 9
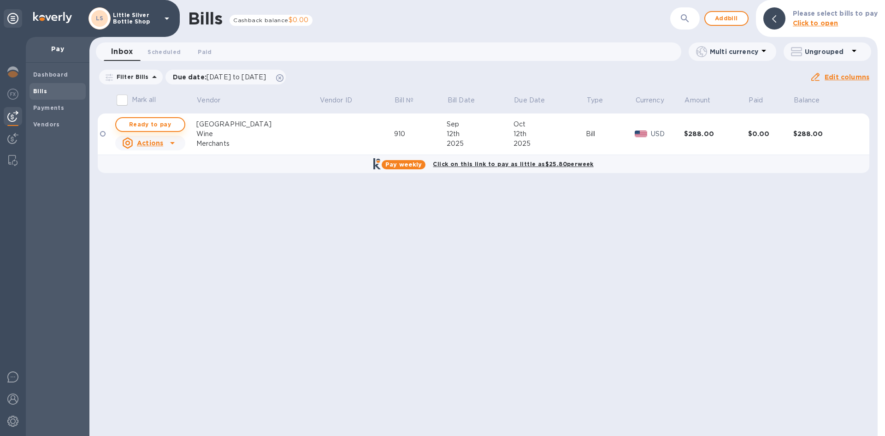
click at [154, 126] on span "Ready to pay" at bounding box center [150, 124] width 53 height 11
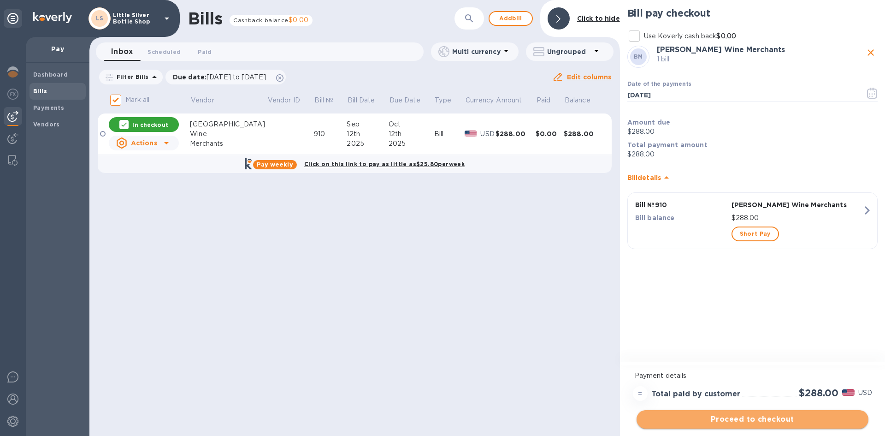
click at [818, 420] on span "Proceed to checkout" at bounding box center [752, 419] width 217 height 11
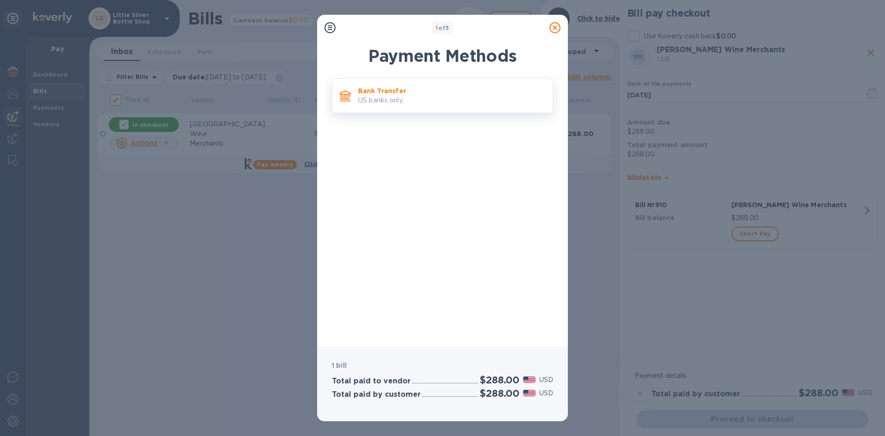
click at [407, 98] on p "US banks only." at bounding box center [451, 100] width 187 height 10
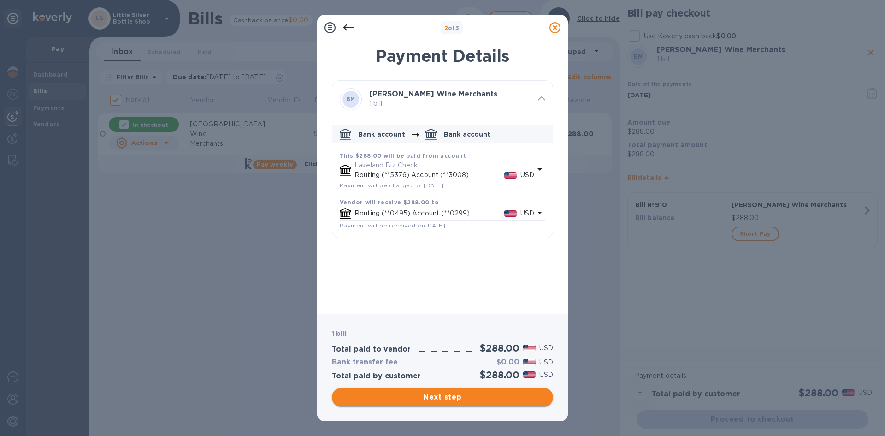
click at [465, 392] on span "Next step" at bounding box center [442, 396] width 207 height 11
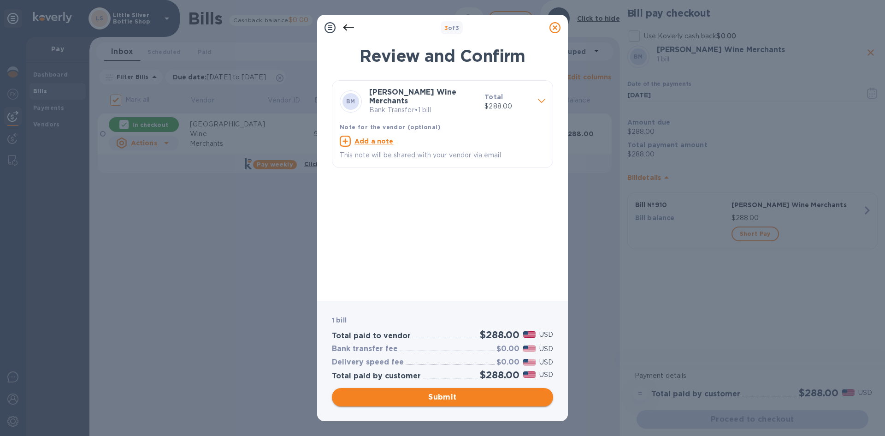
click at [465, 392] on span "Submit" at bounding box center [442, 396] width 207 height 11
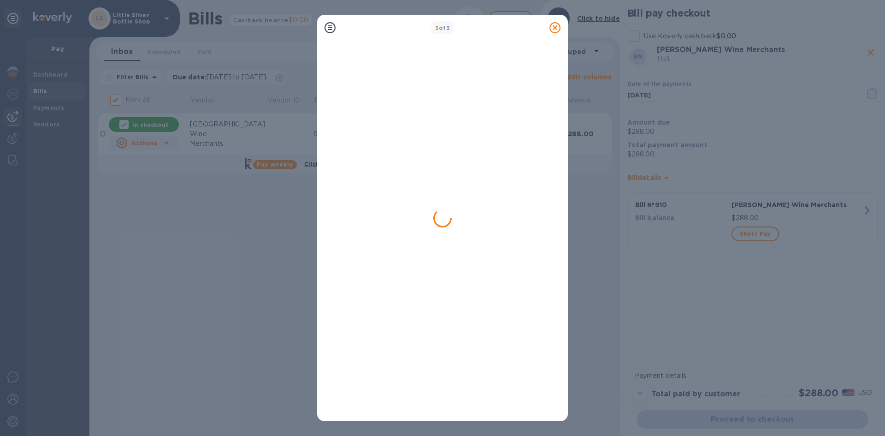
checkbox input "false"
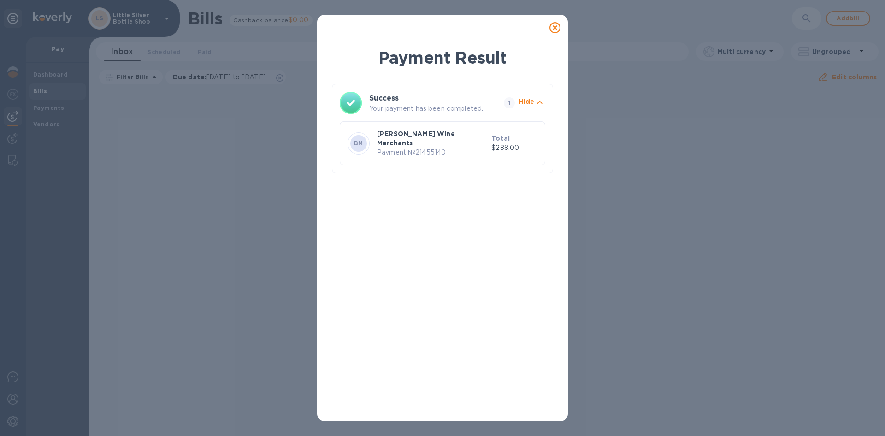
click at [553, 27] on icon at bounding box center [554, 27] width 11 height 11
